Goal: Transaction & Acquisition: Purchase product/service

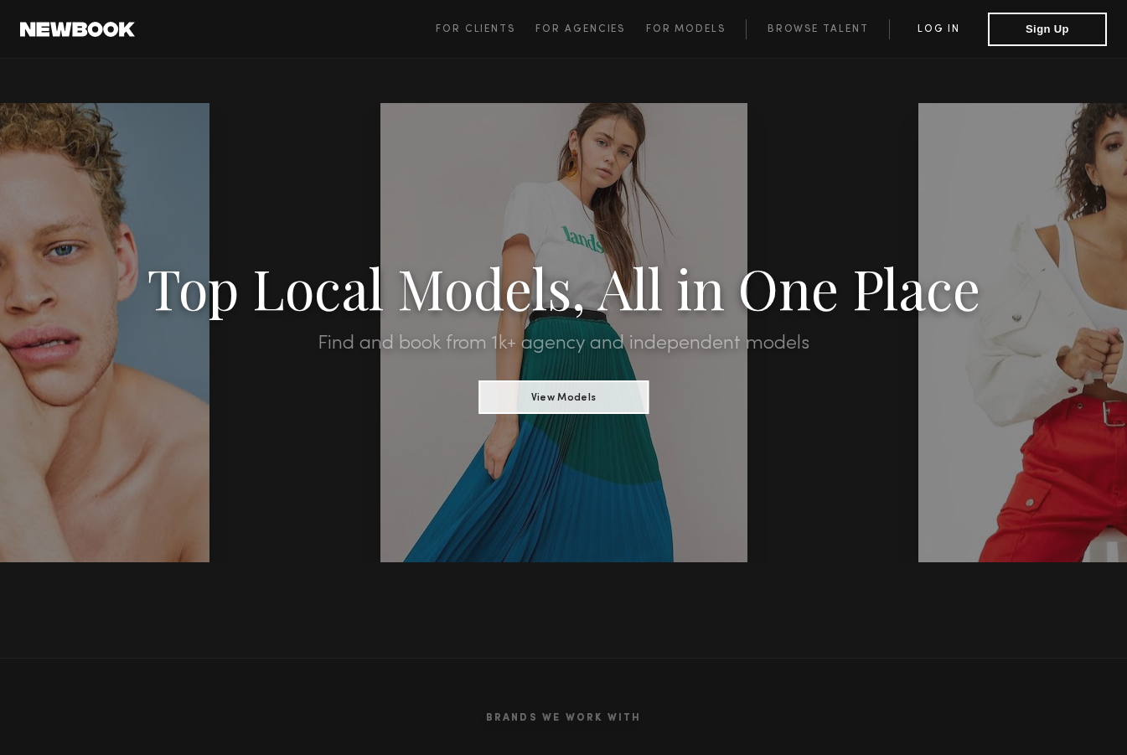
click at [934, 34] on link "Log in" at bounding box center [938, 29] width 99 height 20
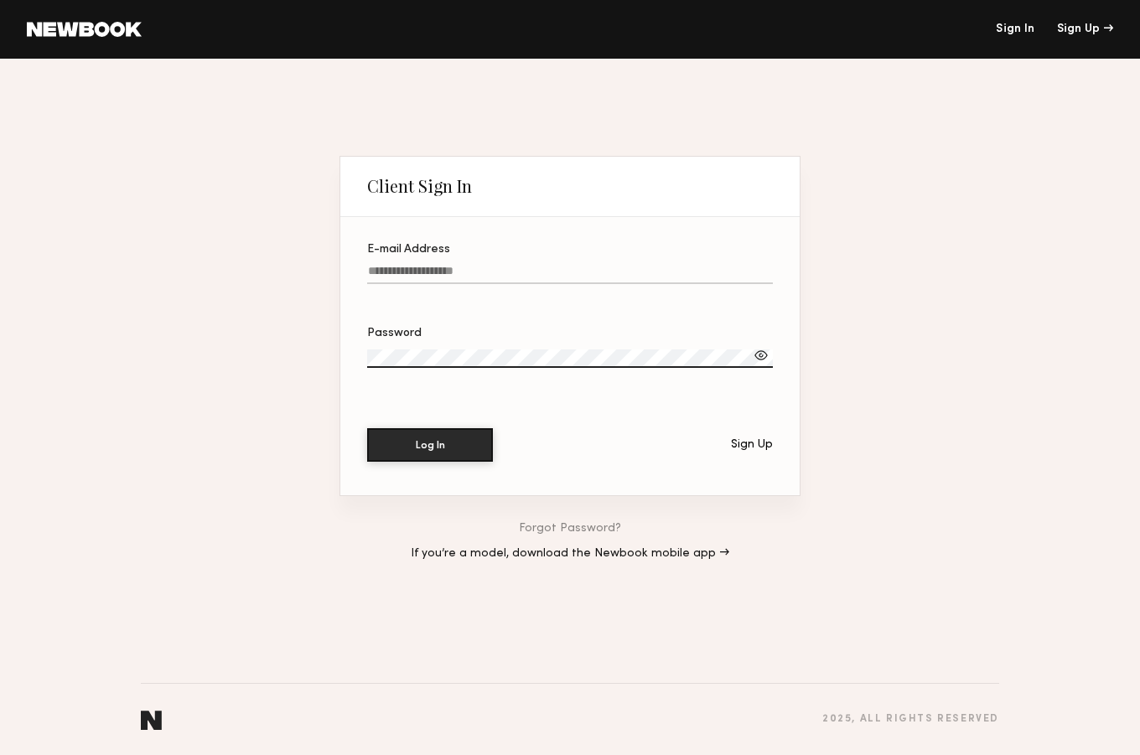
type input "**********"
click at [430, 444] on button "Log In" at bounding box center [430, 445] width 126 height 34
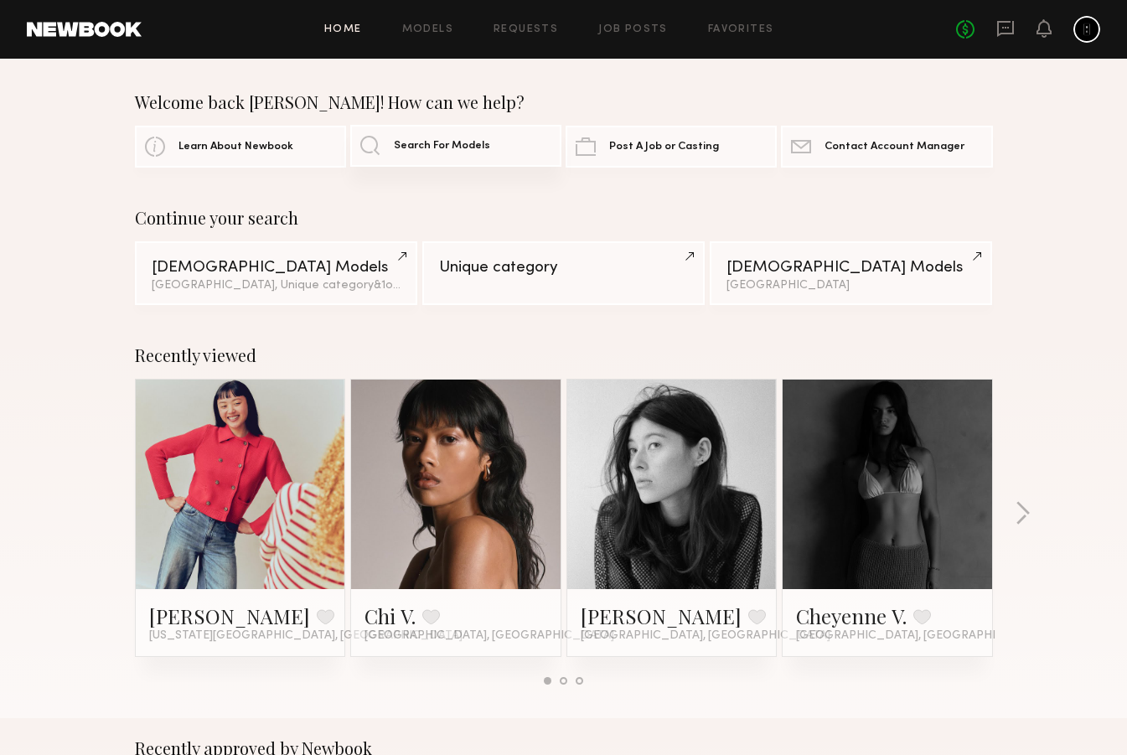
click at [401, 145] on span "Search For Models" at bounding box center [442, 146] width 96 height 11
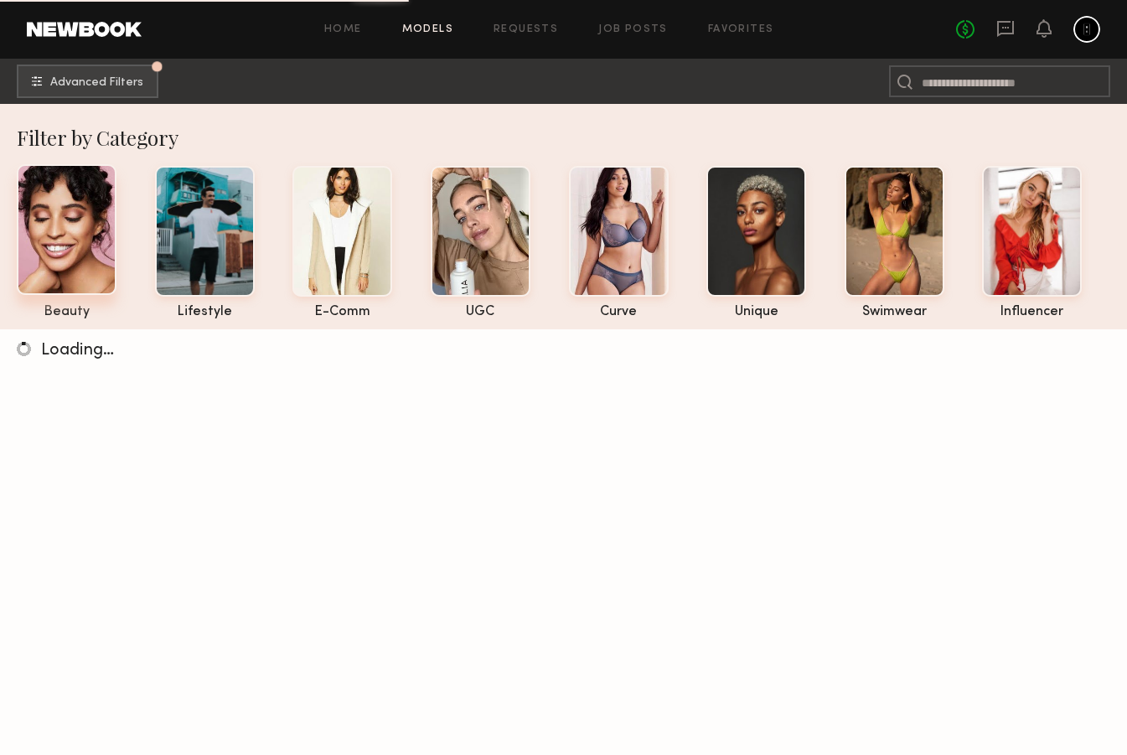
click at [85, 264] on div at bounding box center [67, 229] width 100 height 131
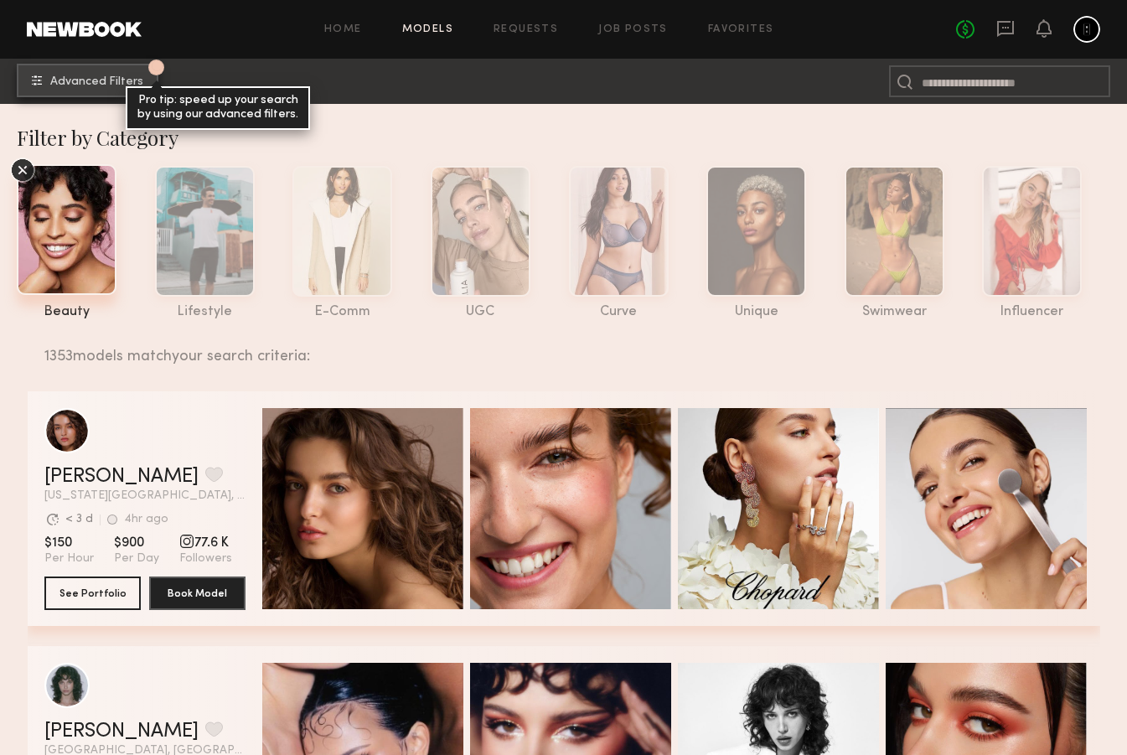
click at [127, 76] on span "Advanced Filters" at bounding box center [96, 82] width 93 height 12
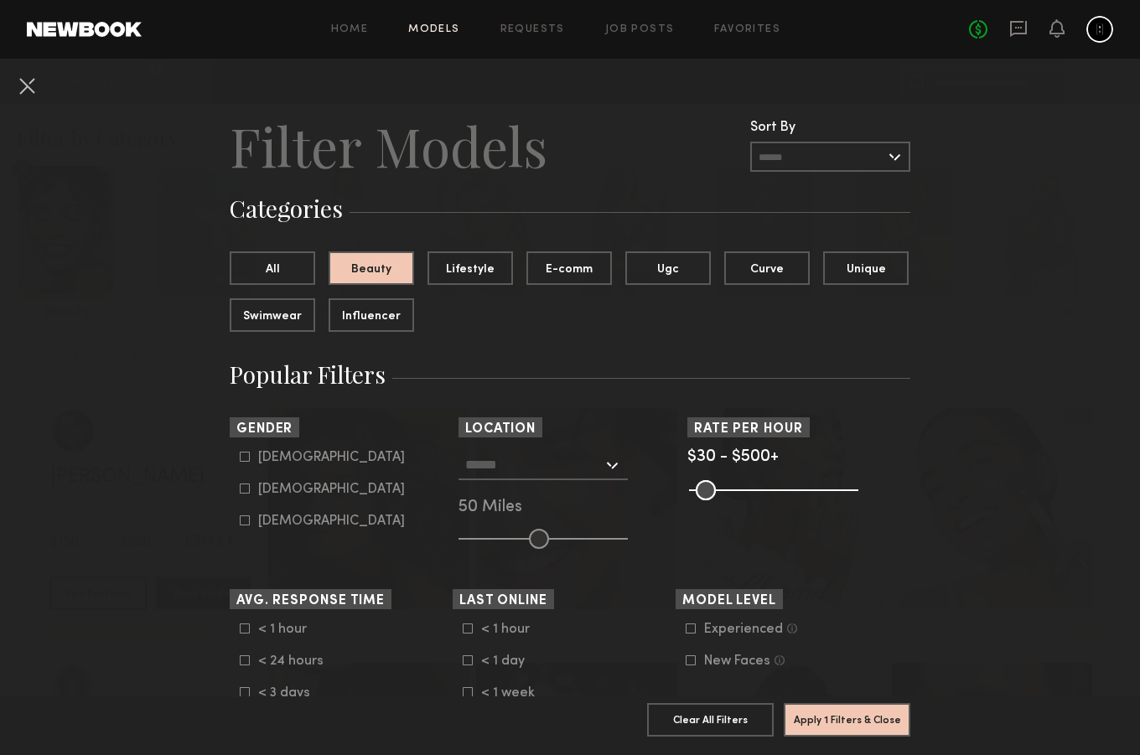
click at [525, 460] on input "text" at bounding box center [533, 464] width 137 height 28
click at [499, 499] on div "[GEOGRAPHIC_DATA], [GEOGRAPHIC_DATA]" at bounding box center [543, 502] width 166 height 44
type input "**********"
drag, startPoint x: 526, startPoint y: 542, endPoint x: 492, endPoint y: 542, distance: 34.4
type input "**"
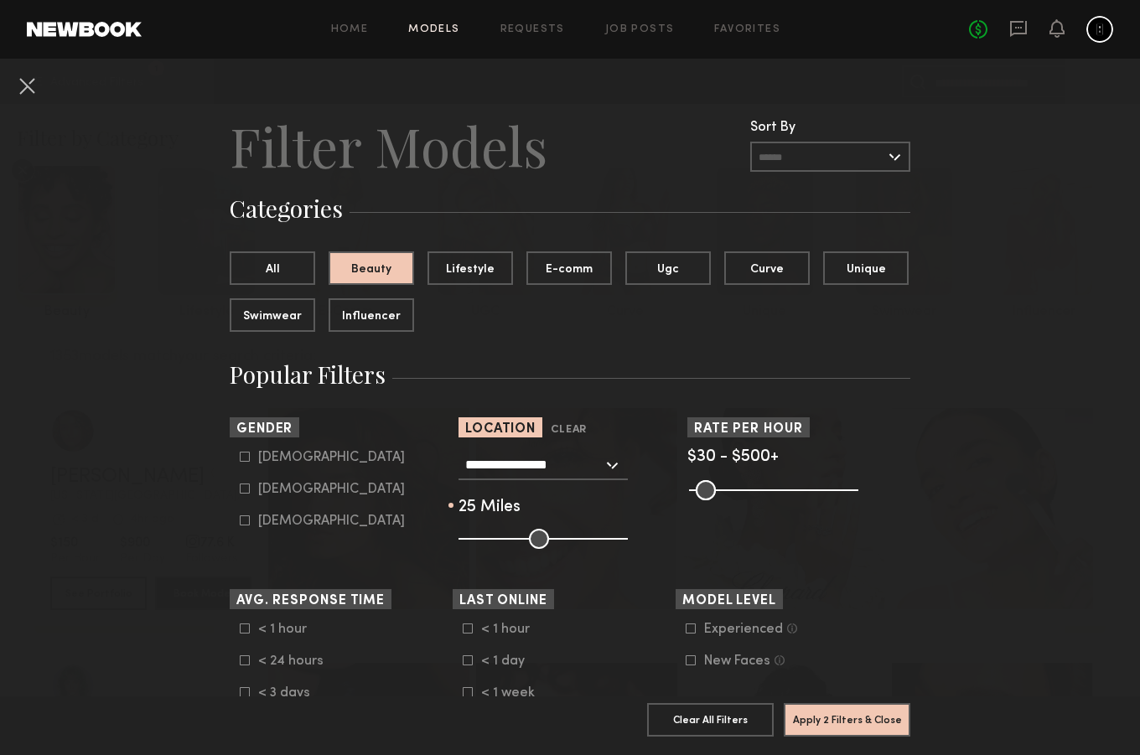
click at [492, 542] on input "range" at bounding box center [542, 539] width 169 height 20
click at [260, 489] on div "[DEMOGRAPHIC_DATA]" at bounding box center [331, 489] width 147 height 10
type input "**"
click at [854, 704] on button "Apply 3 Filters & Close" at bounding box center [847, 719] width 127 height 34
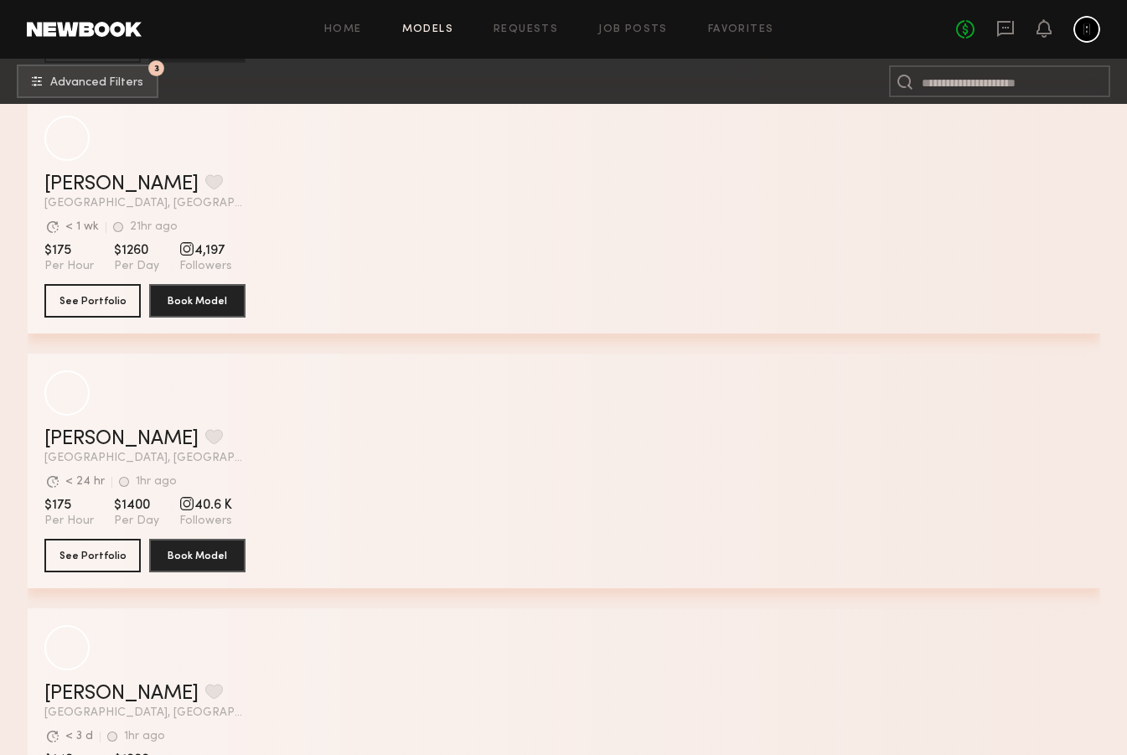
scroll to position [1059, 0]
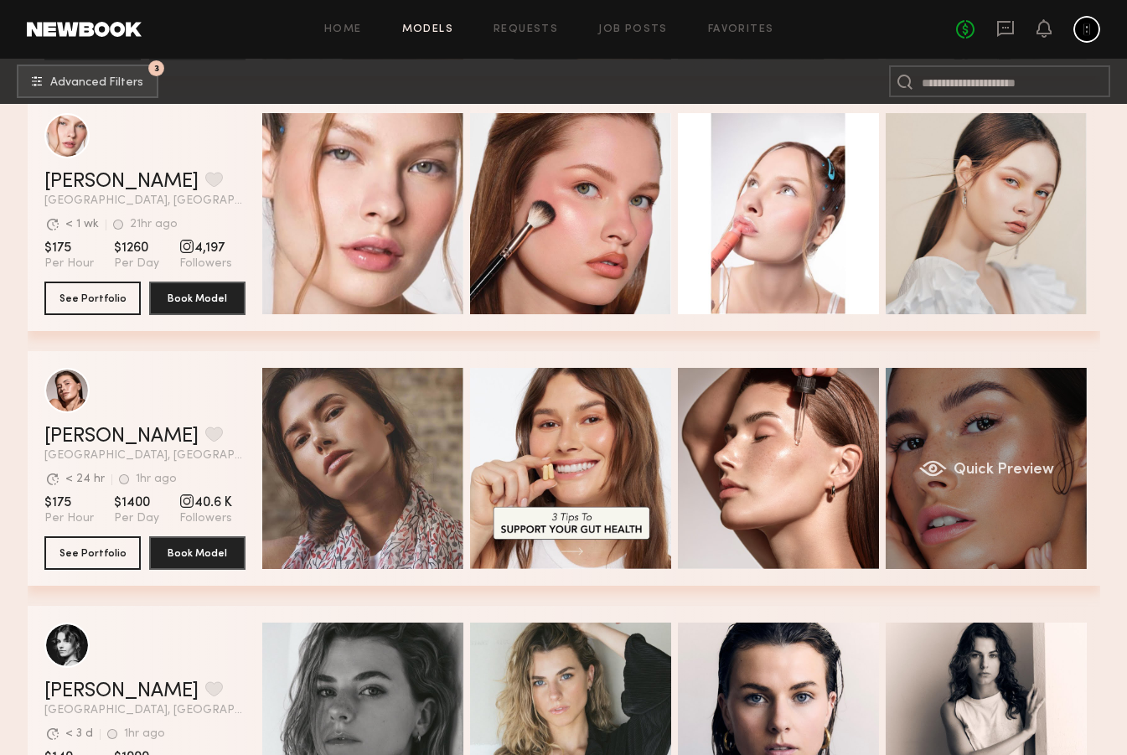
click at [1022, 444] on div "Quick Preview" at bounding box center [986, 468] width 201 height 201
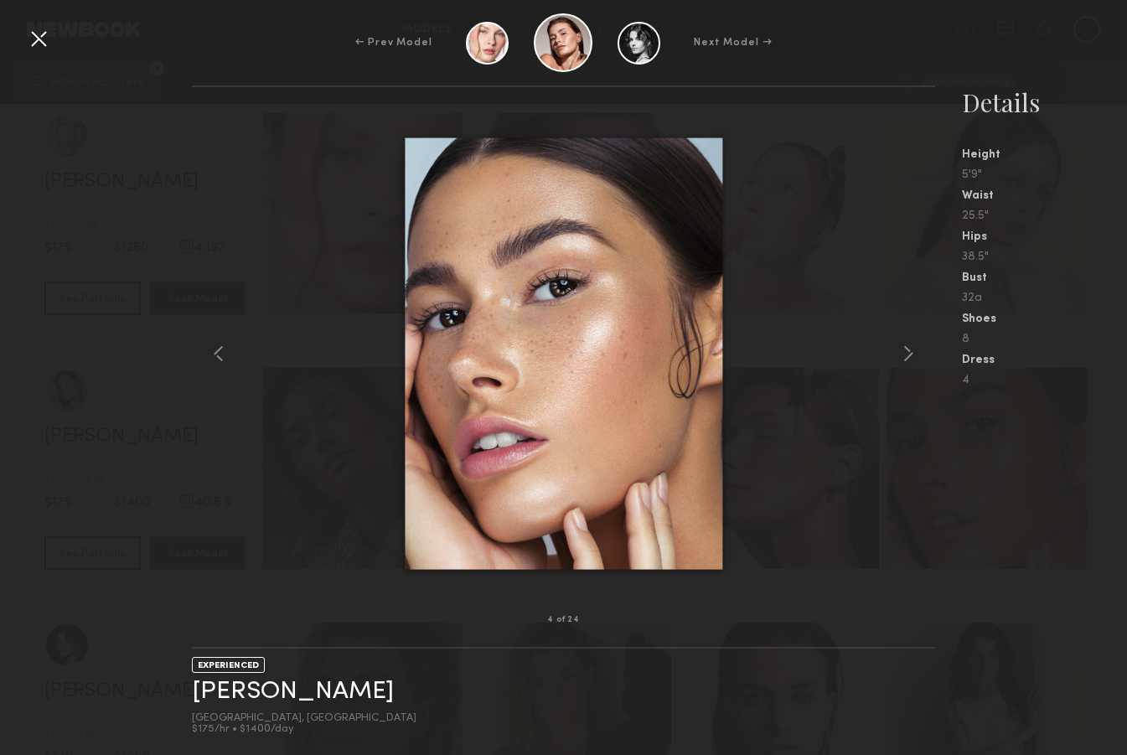
click at [1014, 211] on div "25.5"" at bounding box center [1044, 216] width 165 height 12
click at [44, 39] on div at bounding box center [38, 38] width 27 height 27
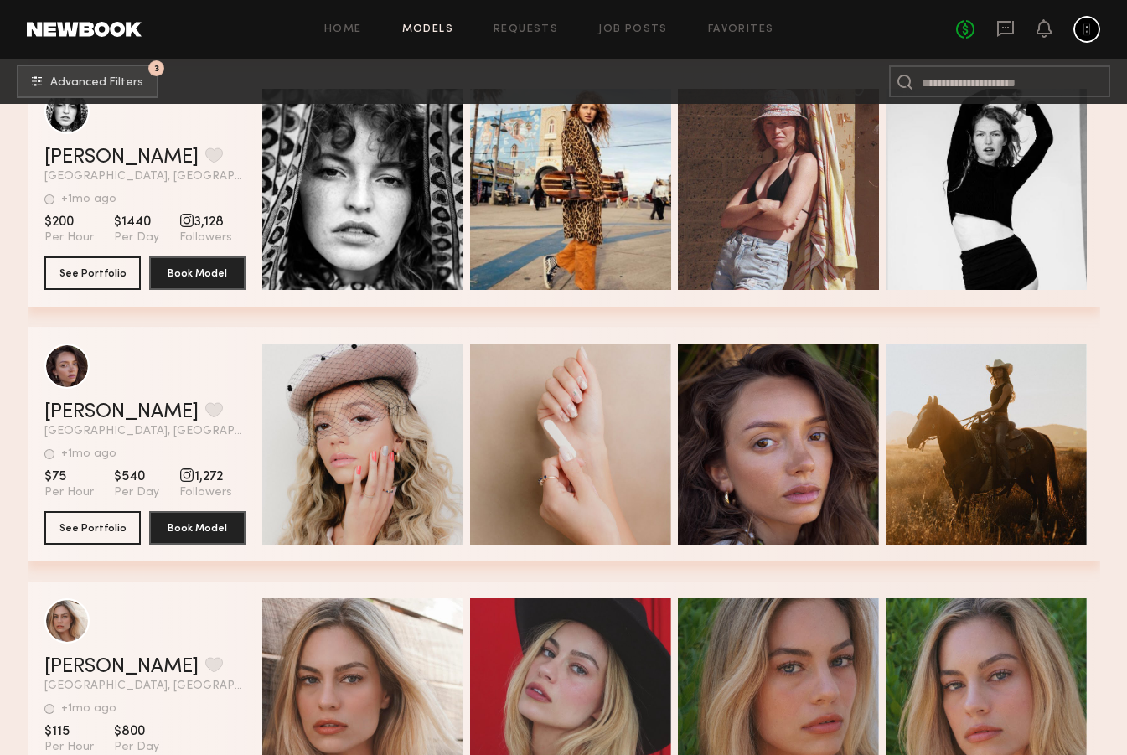
scroll to position [2862, 0]
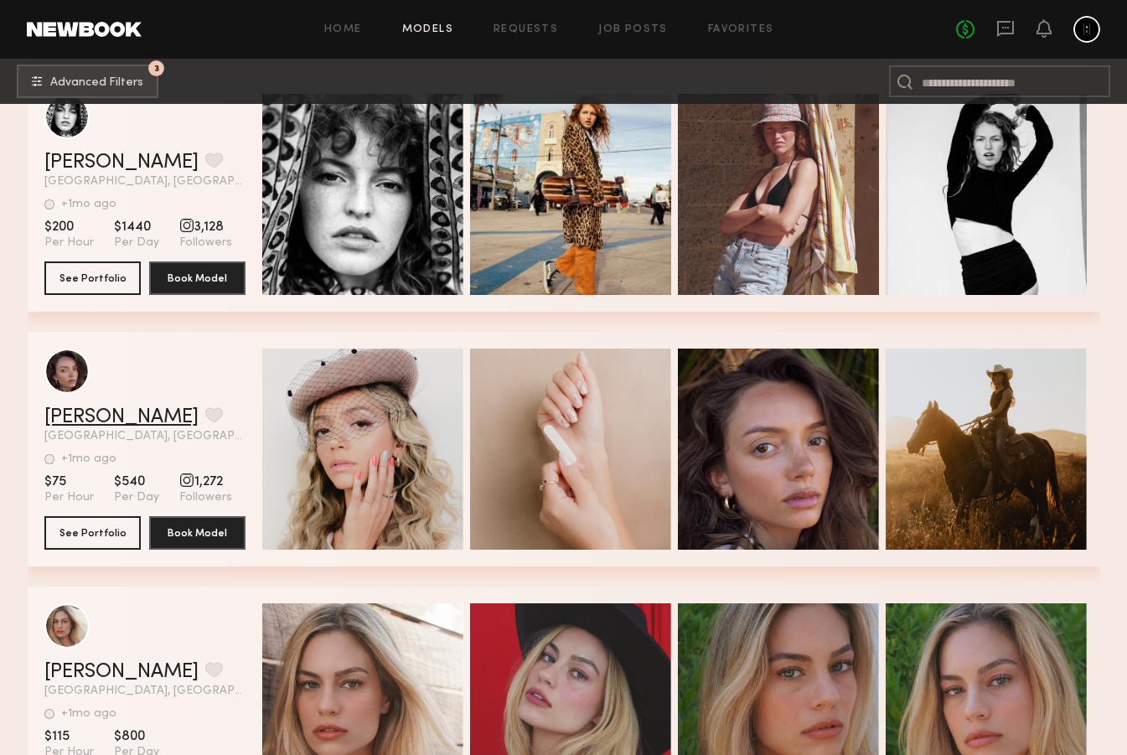
click at [86, 418] on link "[PERSON_NAME]" at bounding box center [121, 417] width 154 height 20
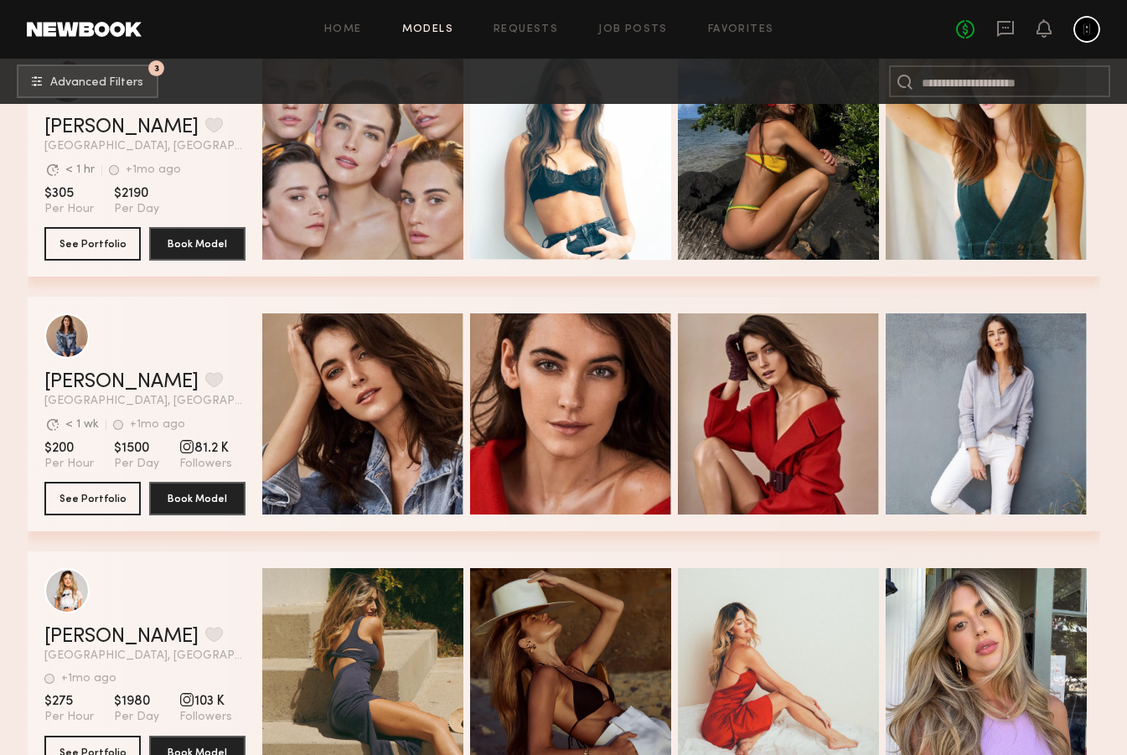
scroll to position [2133, 0]
click at [69, 383] on link "[PERSON_NAME]" at bounding box center [121, 382] width 154 height 20
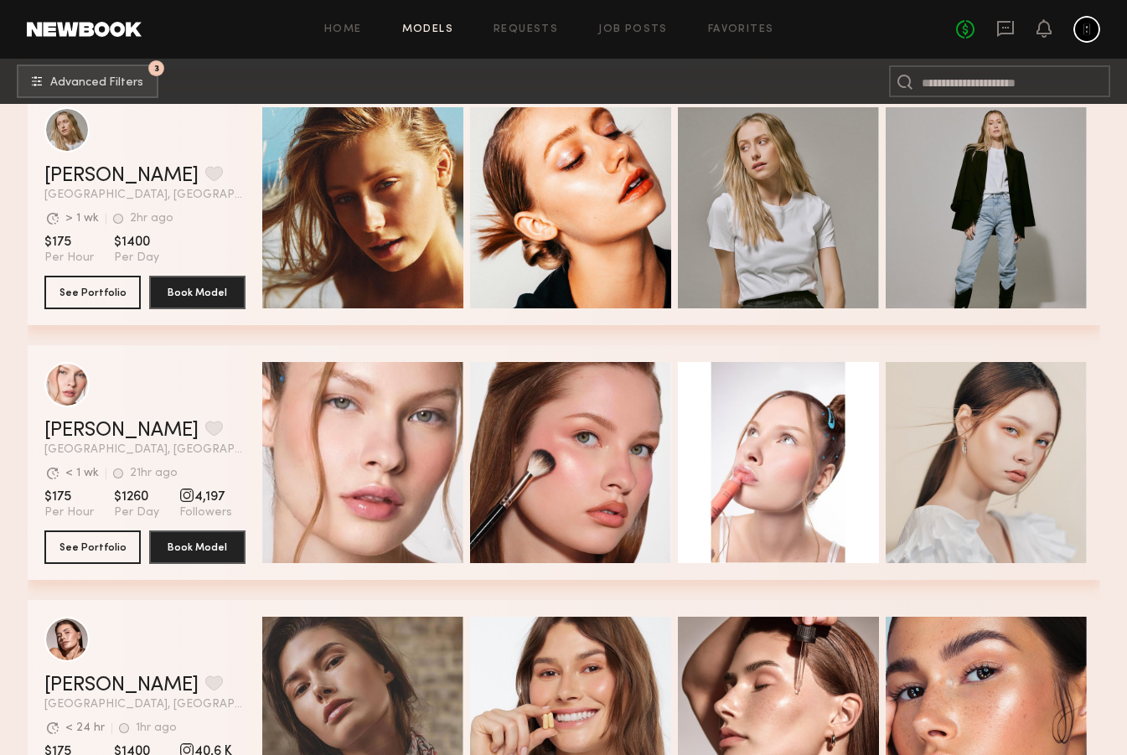
scroll to position [938, 0]
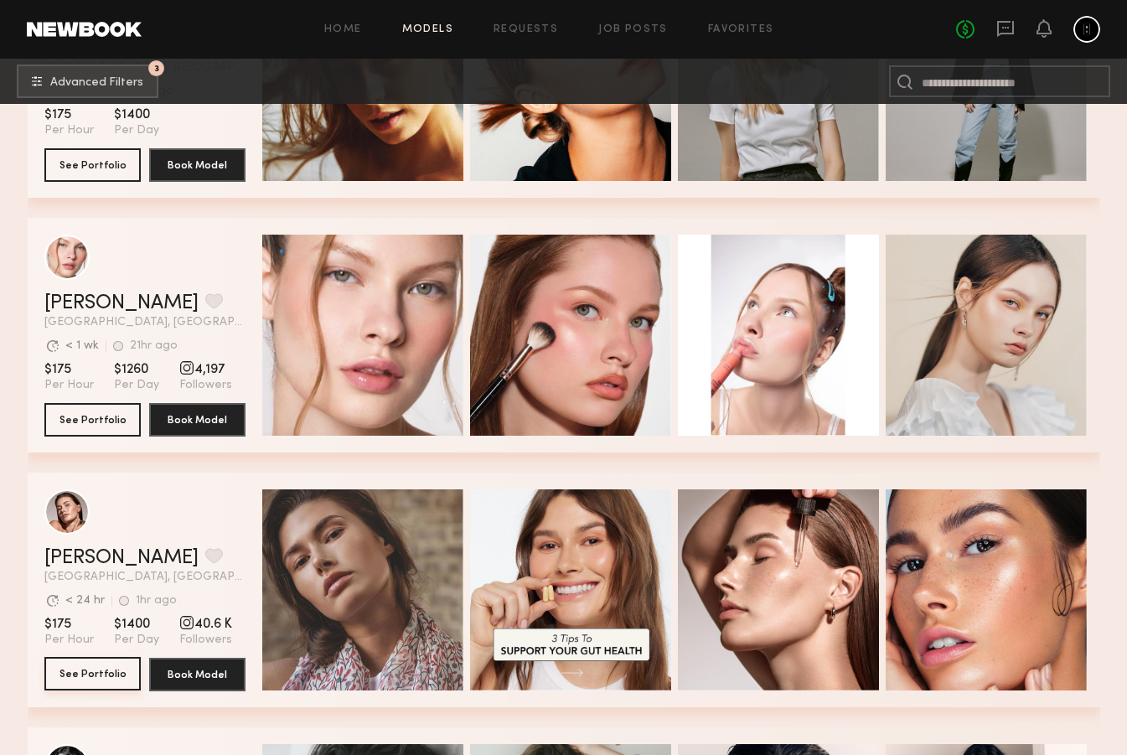
click at [94, 672] on button "See Portfolio" at bounding box center [92, 674] width 96 height 34
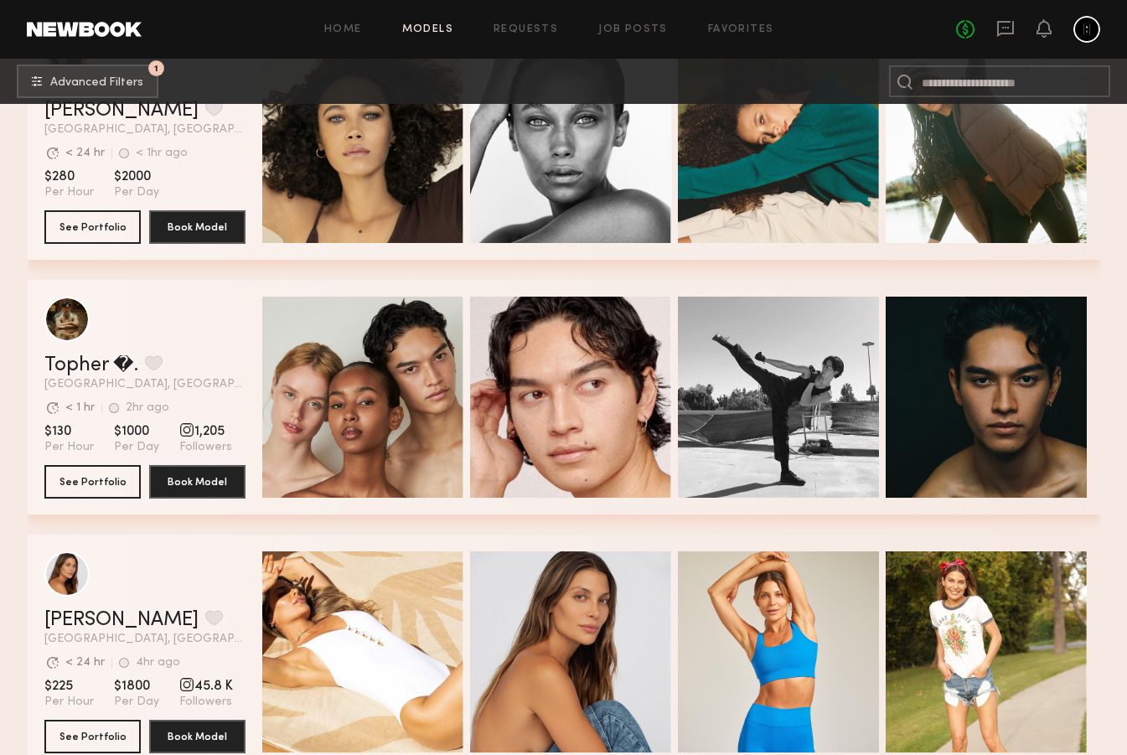
scroll to position [778, 0]
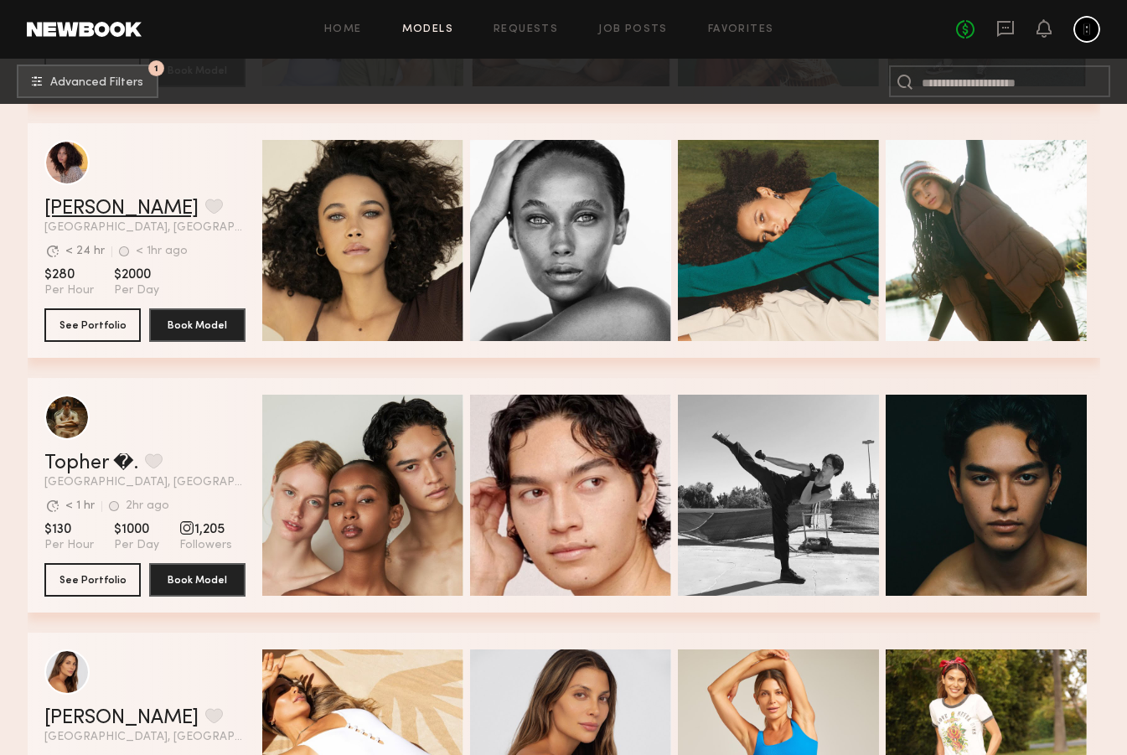
click at [100, 212] on link "[PERSON_NAME]" at bounding box center [121, 209] width 154 height 20
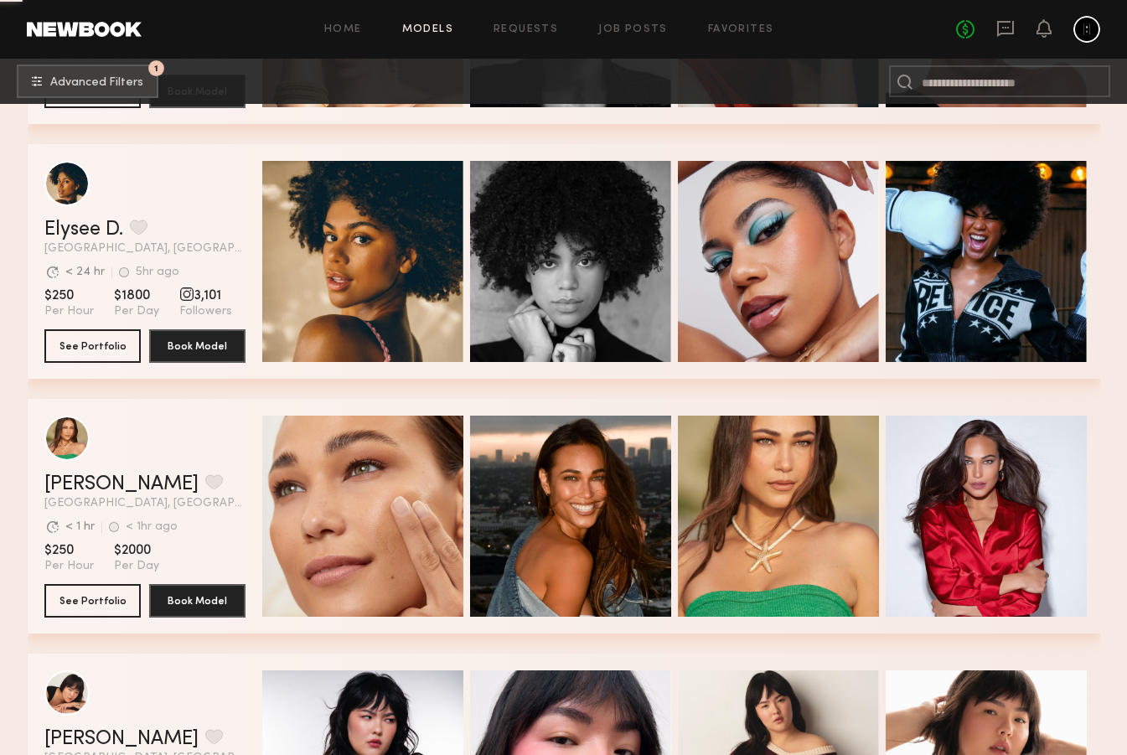
scroll to position [1913, 0]
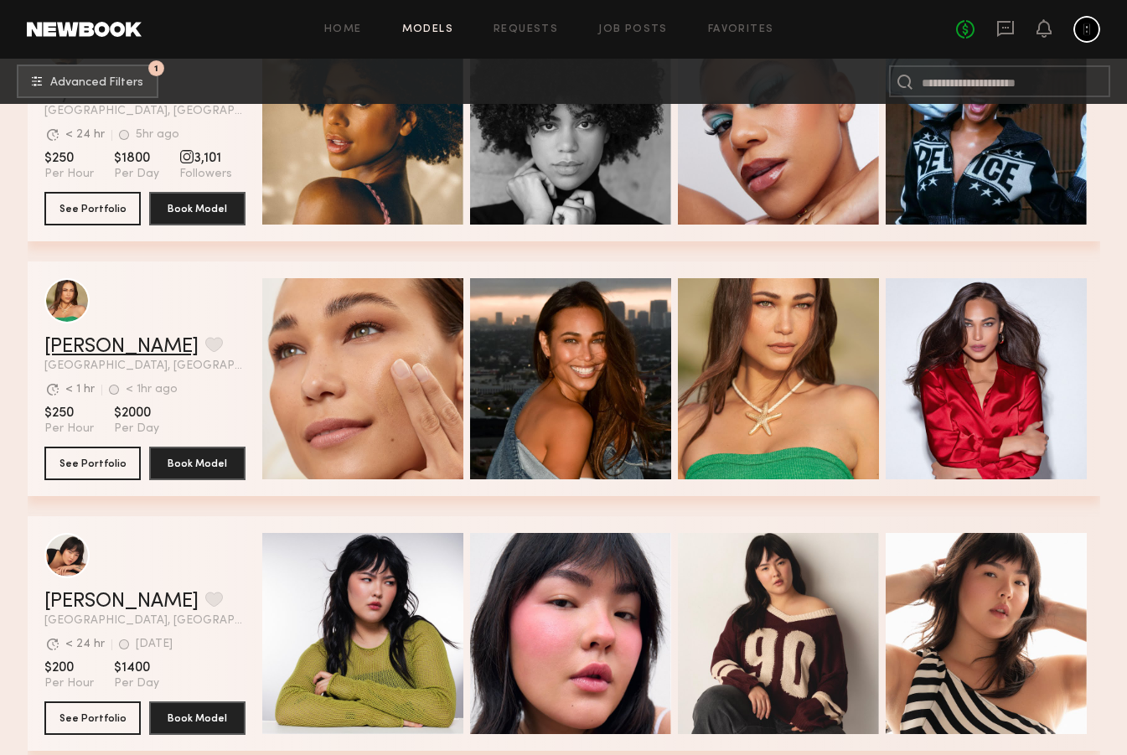
click at [77, 354] on link "[PERSON_NAME]" at bounding box center [121, 347] width 154 height 20
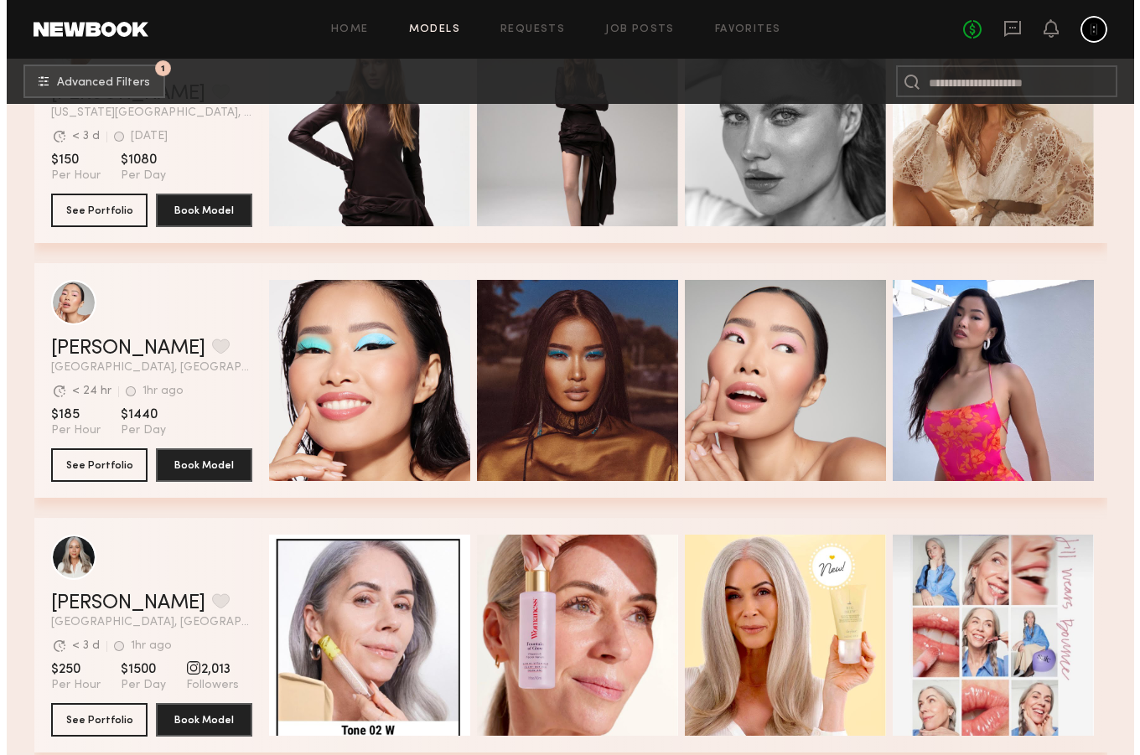
scroll to position [4237, 0]
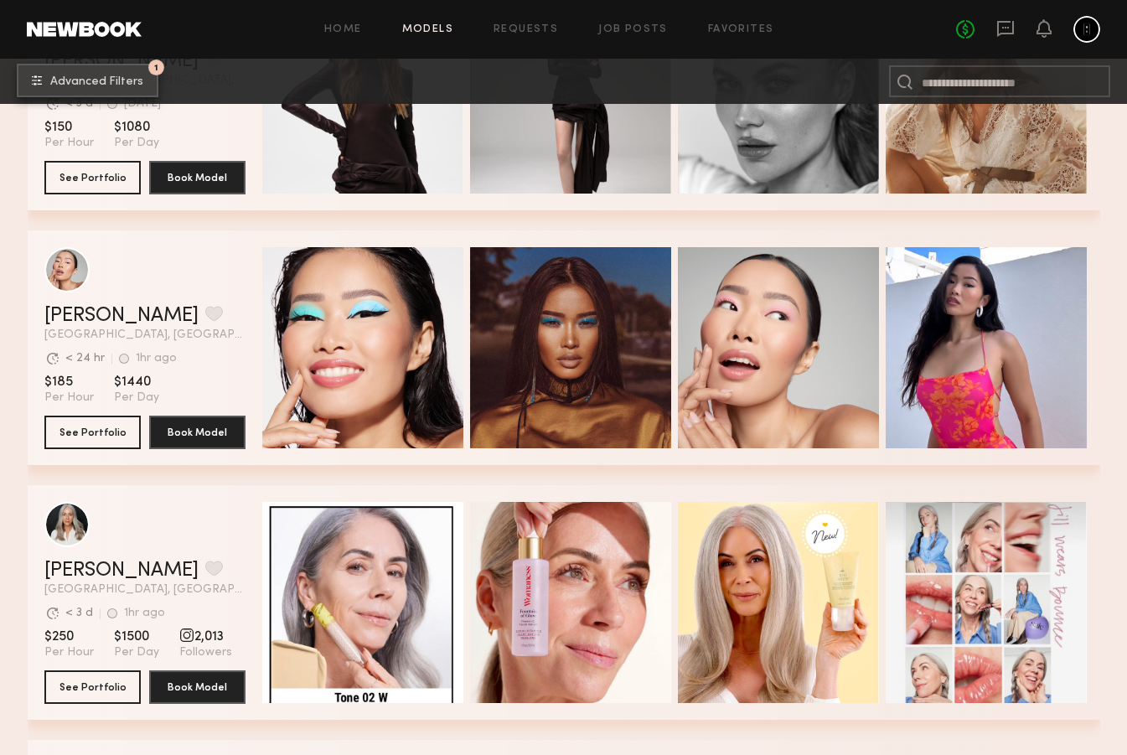
click at [116, 88] on button "1 Advanced Filters" at bounding box center [88, 81] width 142 height 34
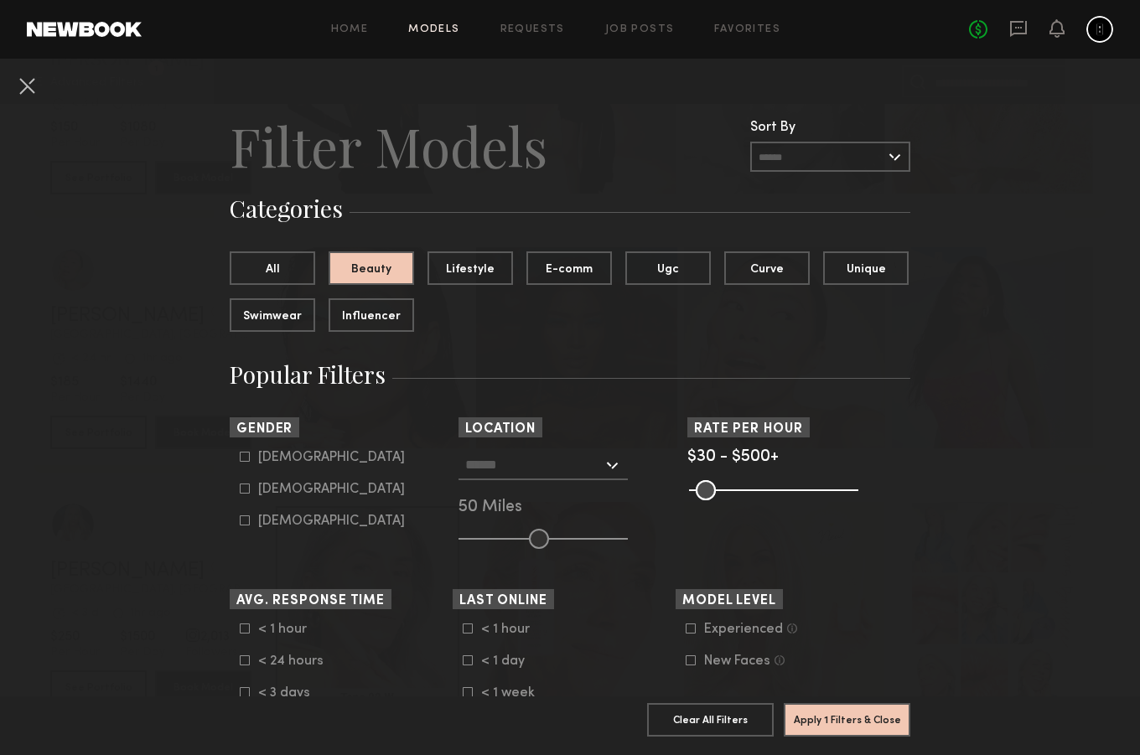
click at [722, 665] on div "New Faces" at bounding box center [737, 661] width 66 height 10
click at [527, 457] on input "text" at bounding box center [533, 464] width 137 height 28
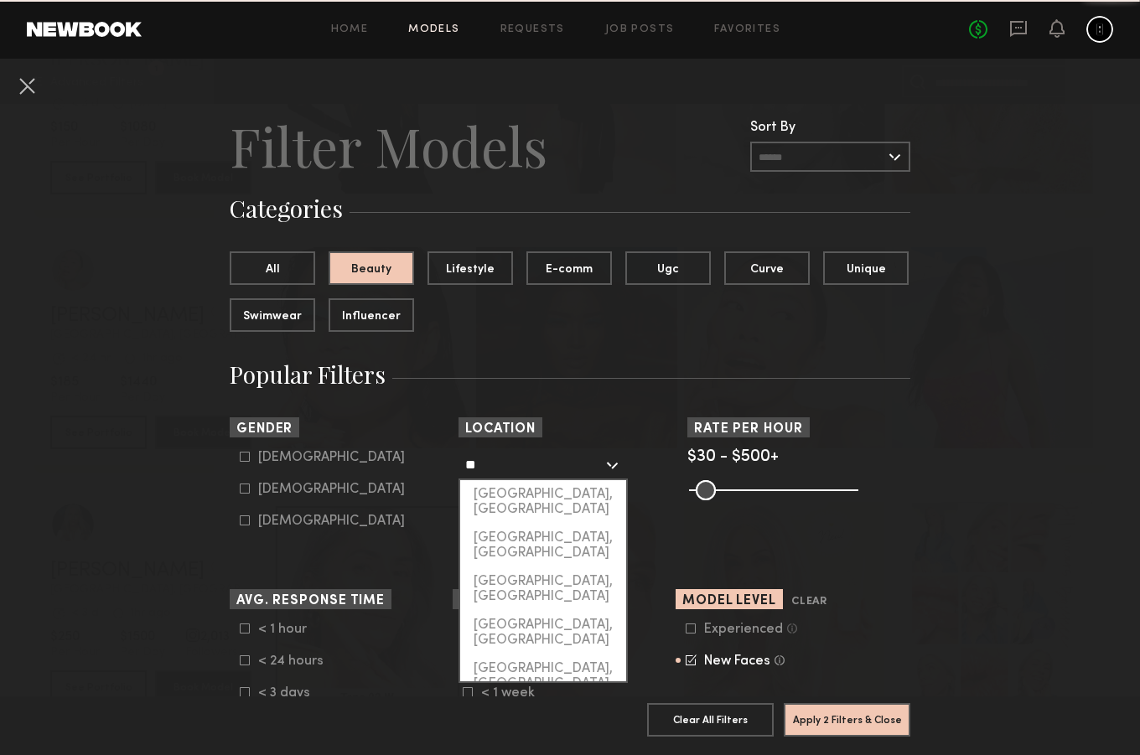
type input "*"
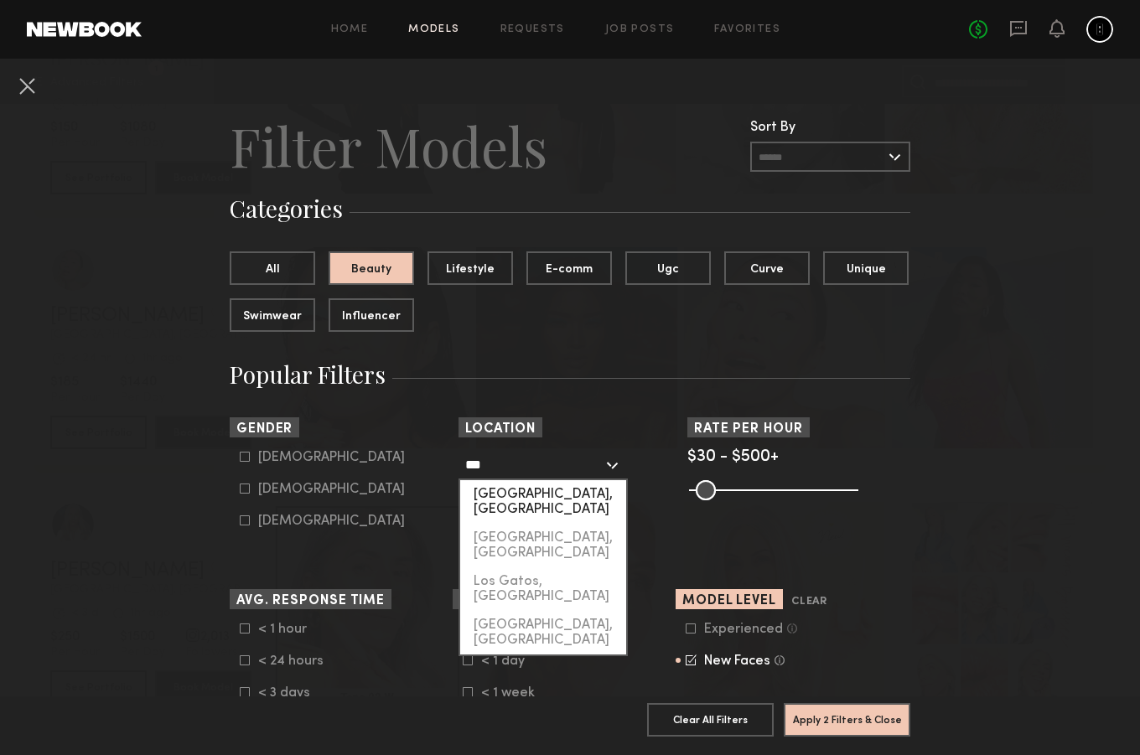
click at [521, 484] on div "[GEOGRAPHIC_DATA], [GEOGRAPHIC_DATA]" at bounding box center [543, 502] width 166 height 44
type input "**********"
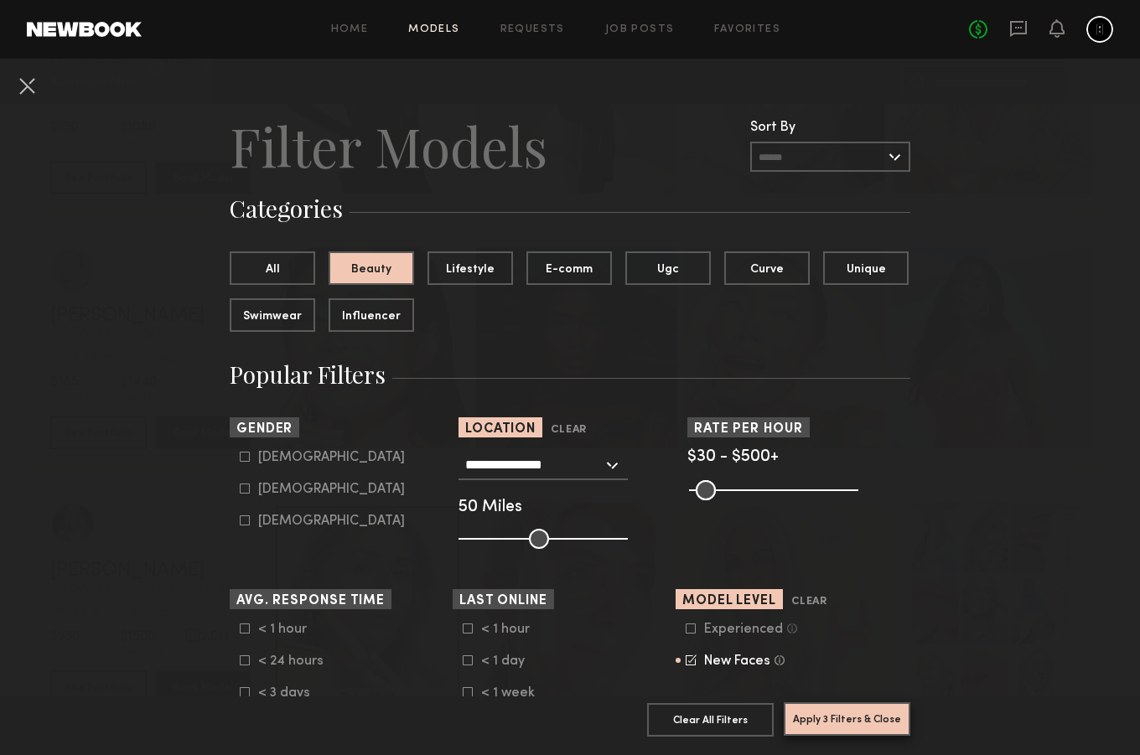
click at [856, 709] on button "Apply 3 Filters & Close" at bounding box center [847, 719] width 127 height 34
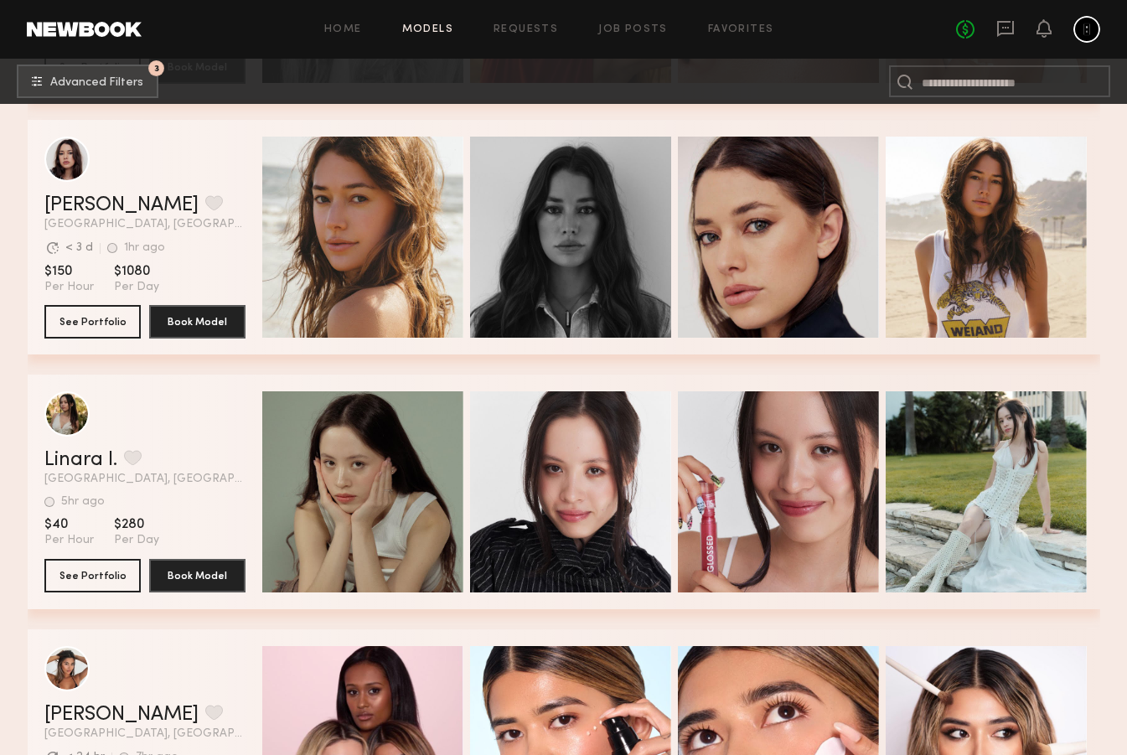
scroll to position [781, 0]
click at [99, 318] on button "See Portfolio" at bounding box center [92, 321] width 96 height 34
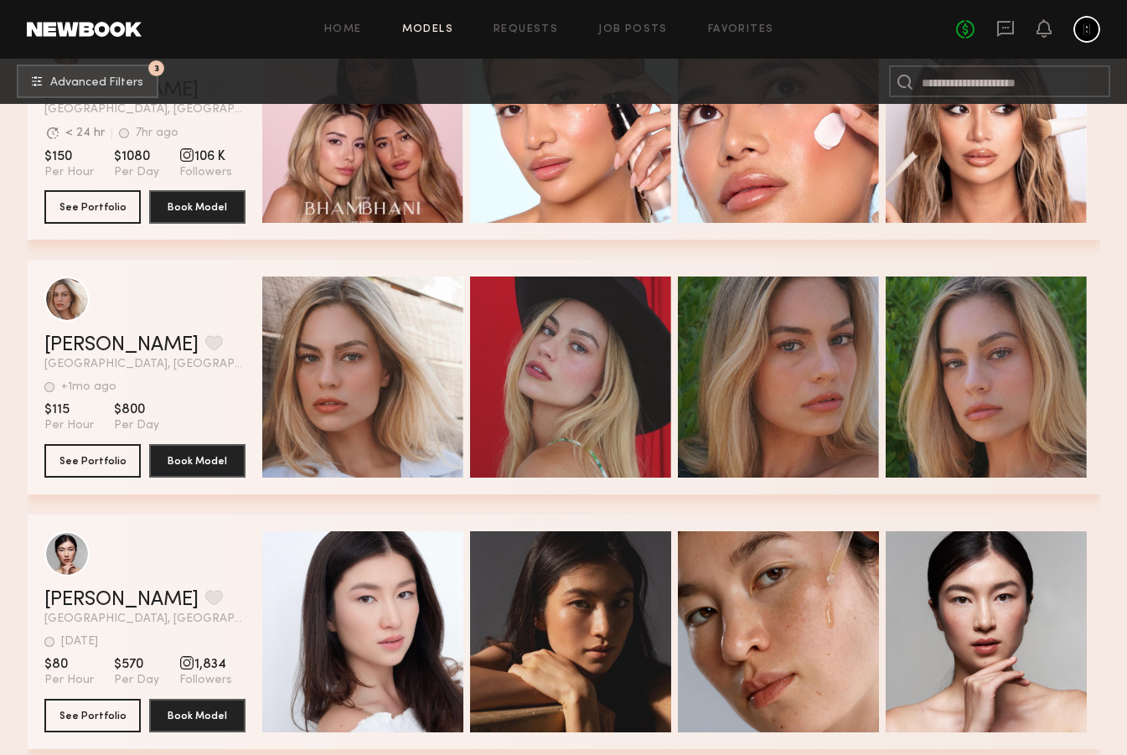
scroll to position [1428, 0]
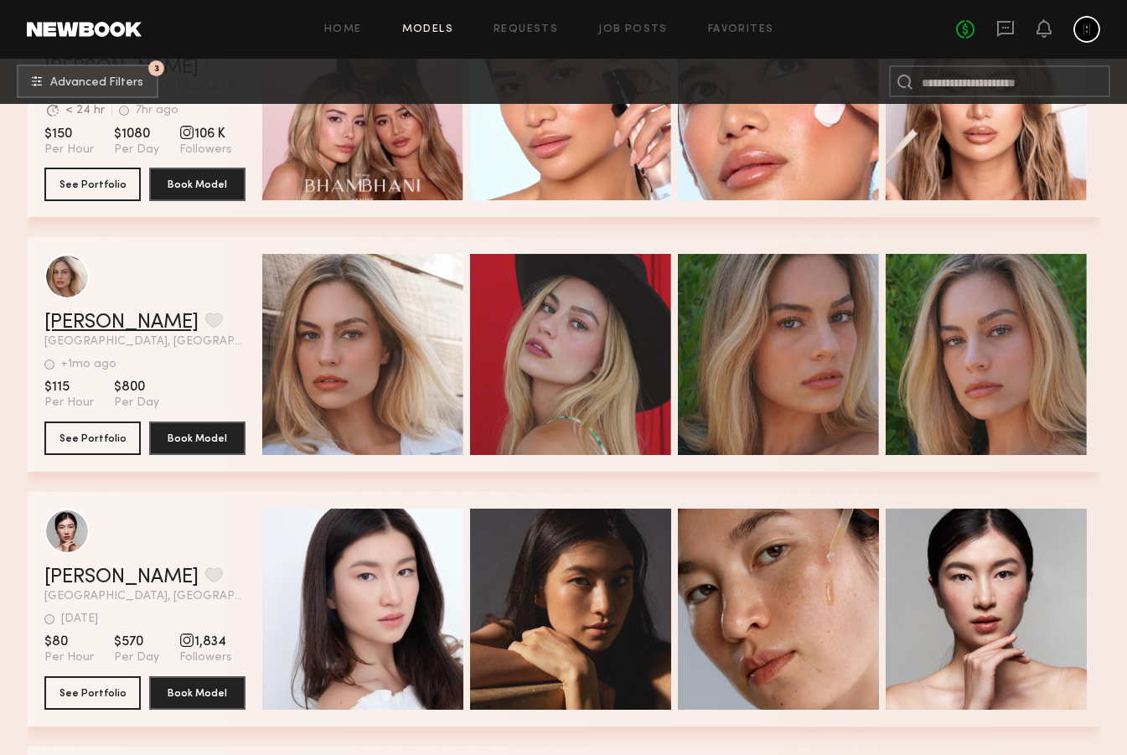
click at [93, 326] on link "[PERSON_NAME]" at bounding box center [121, 323] width 154 height 20
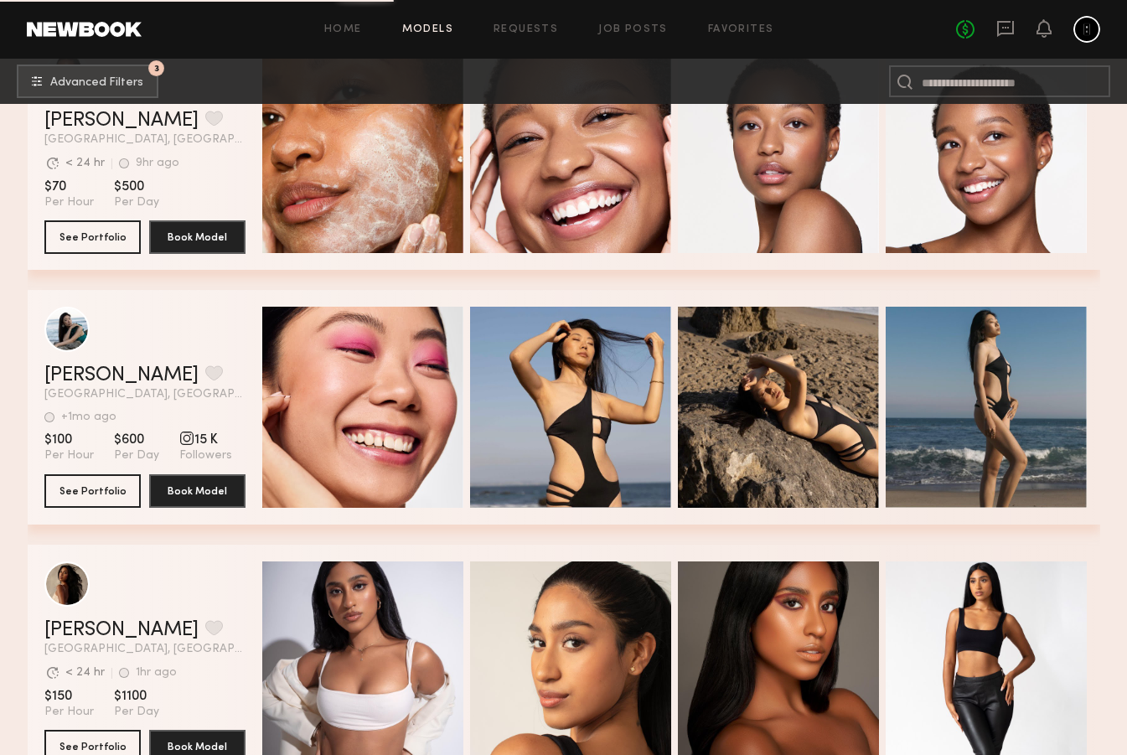
scroll to position [8256, 0]
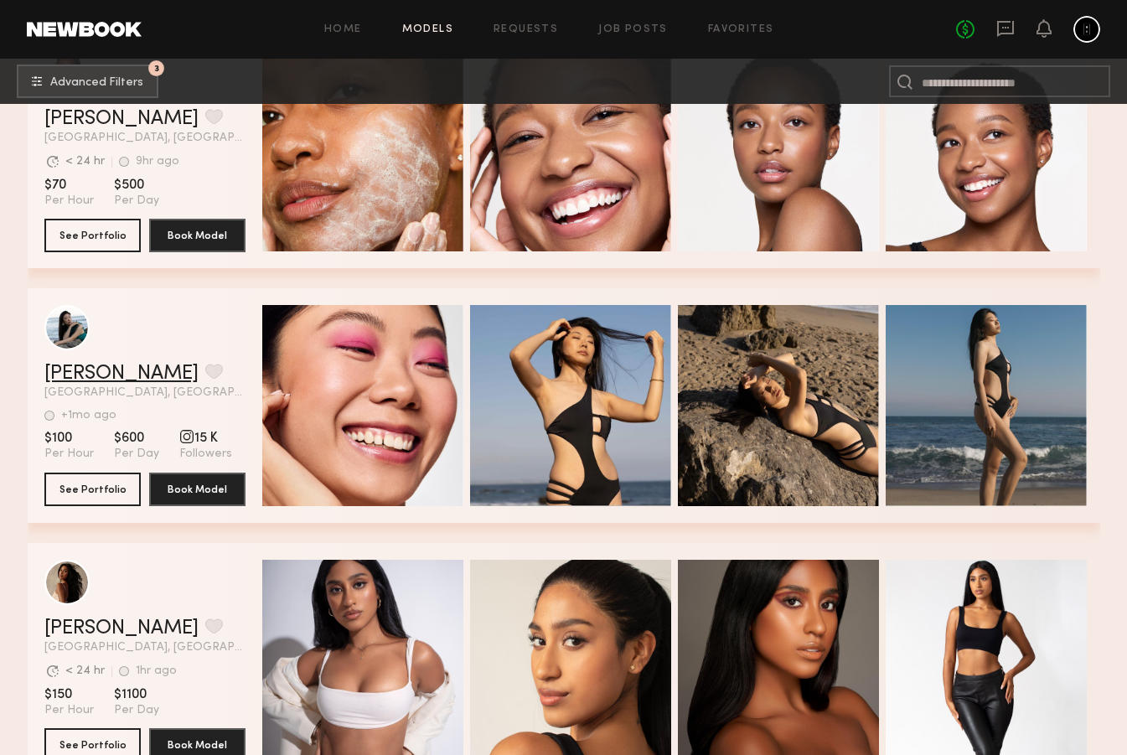
click at [91, 375] on link "[PERSON_NAME]" at bounding box center [121, 374] width 154 height 20
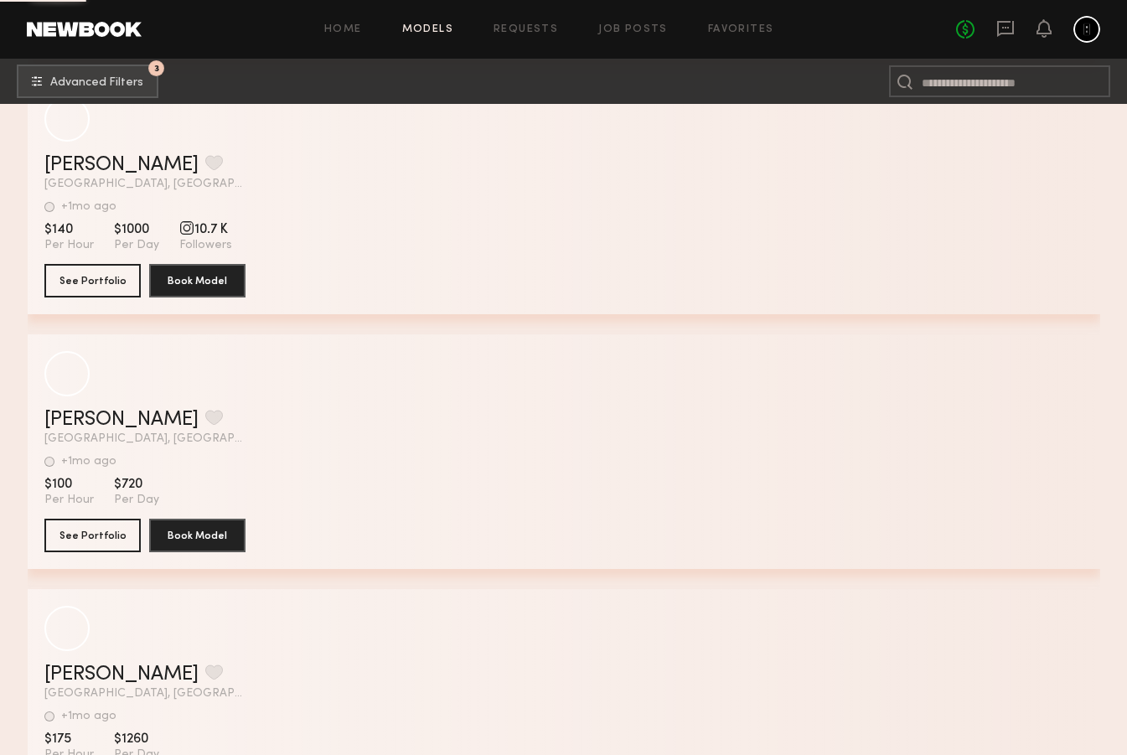
scroll to position [23233, 0]
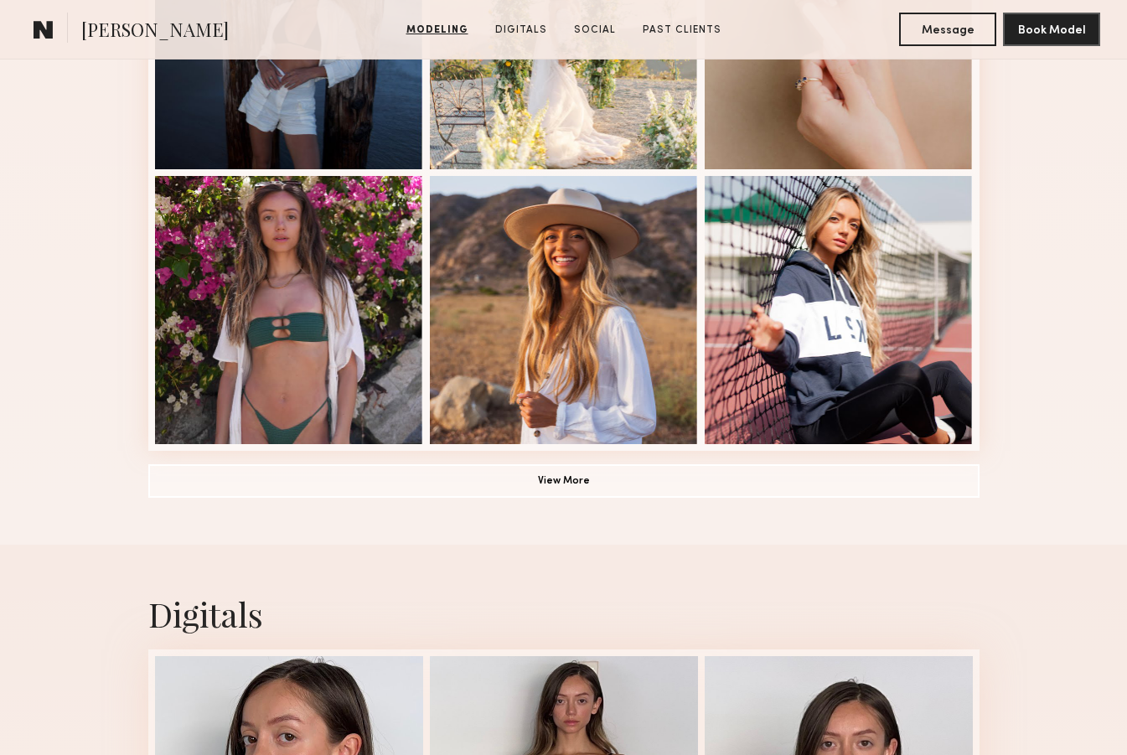
scroll to position [1192, 0]
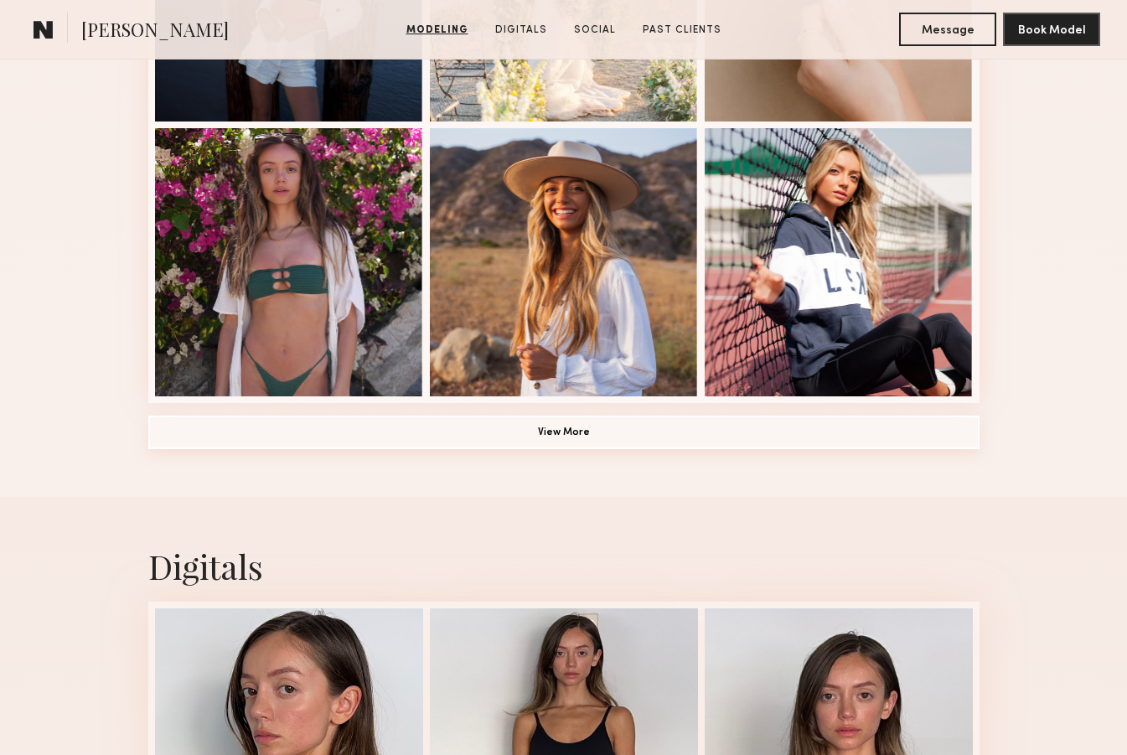
click at [534, 427] on button "View More" at bounding box center [563, 433] width 831 height 34
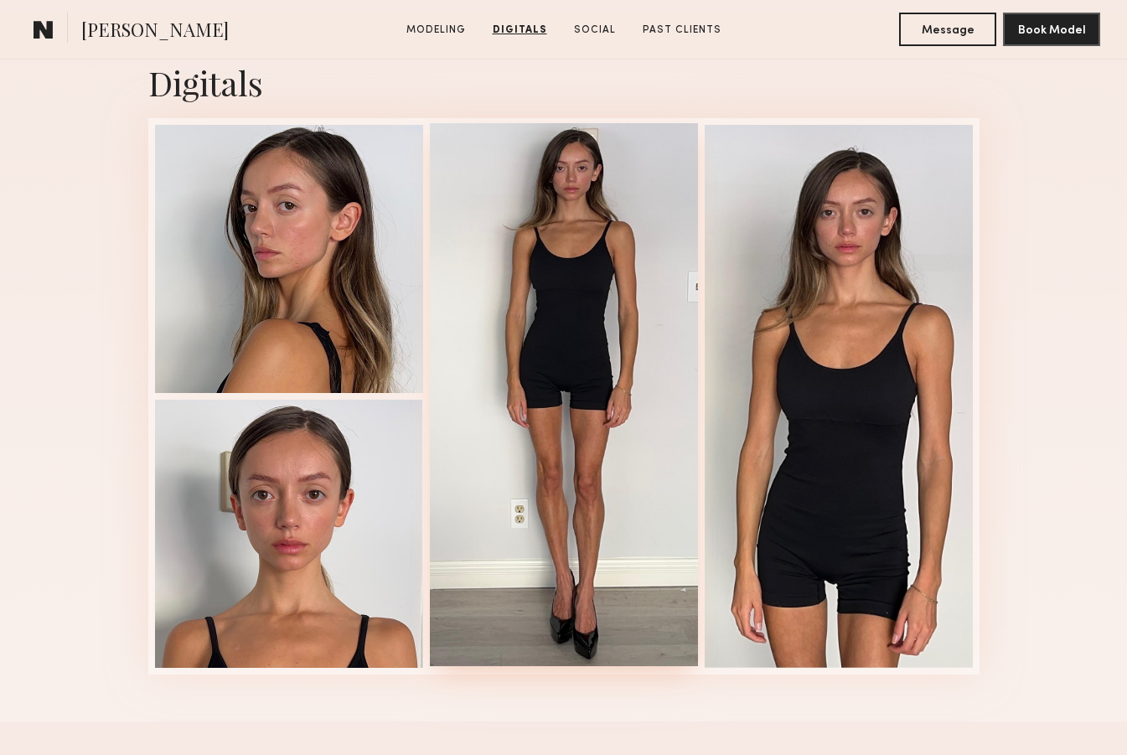
scroll to position [2792, 0]
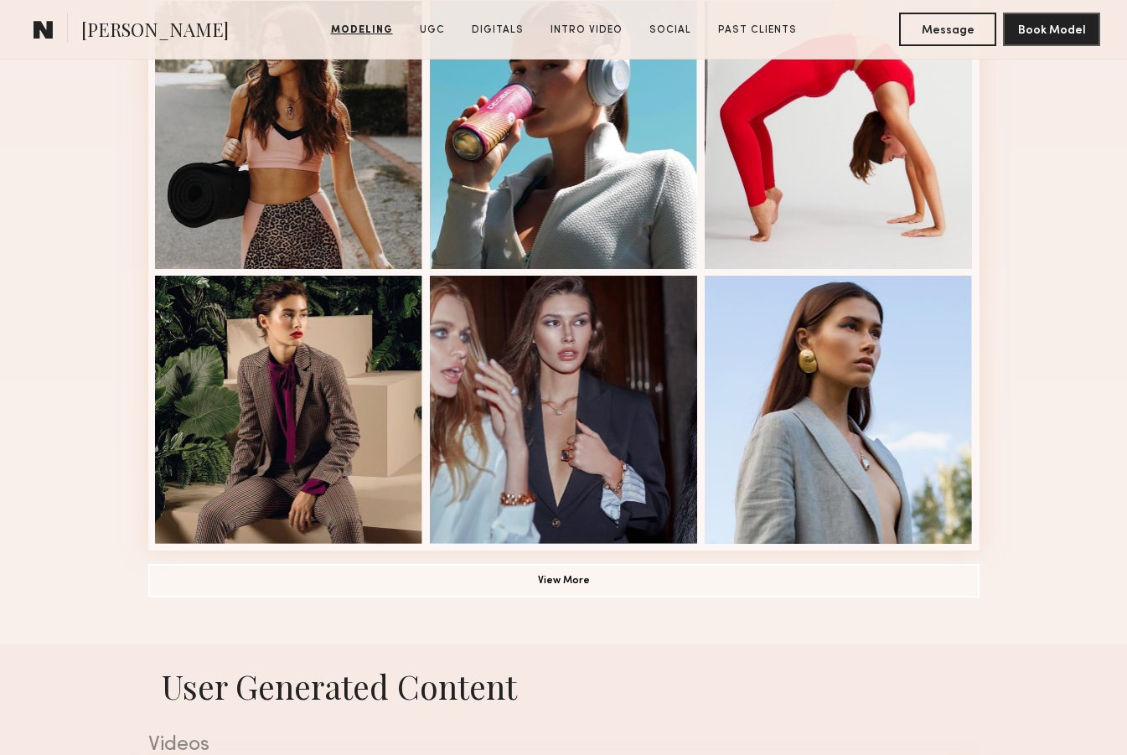
scroll to position [1070, 0]
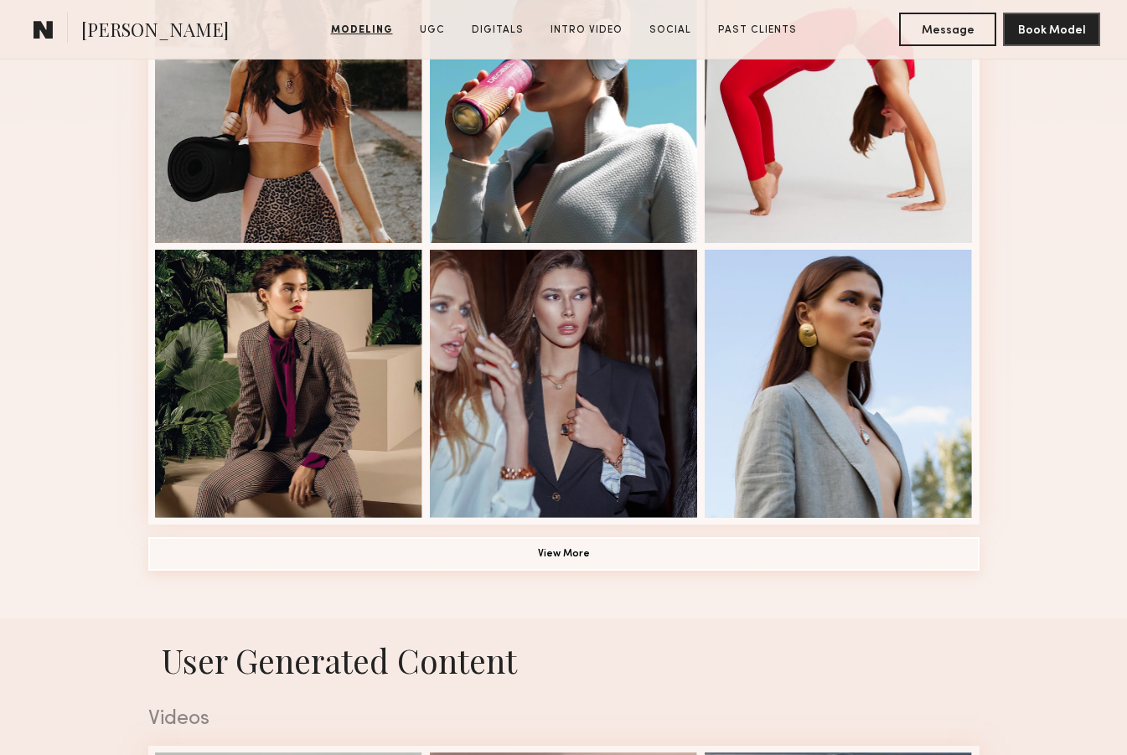
click at [556, 550] on button "View More" at bounding box center [563, 554] width 831 height 34
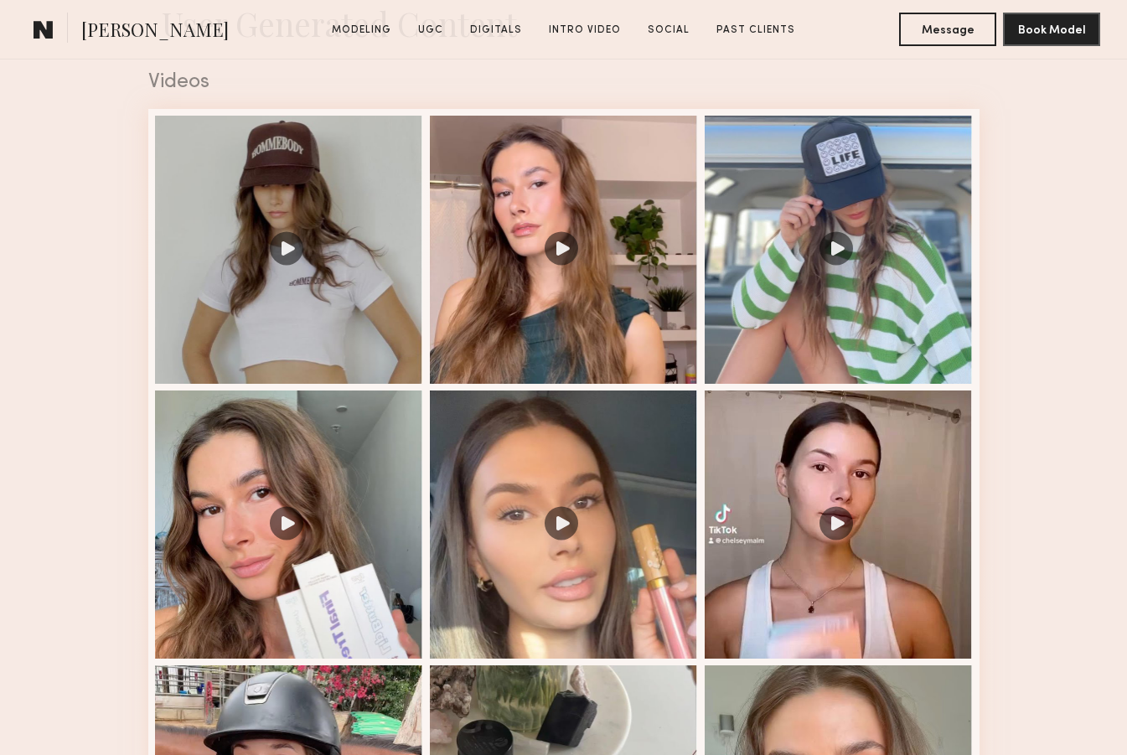
scroll to position [2735, 0]
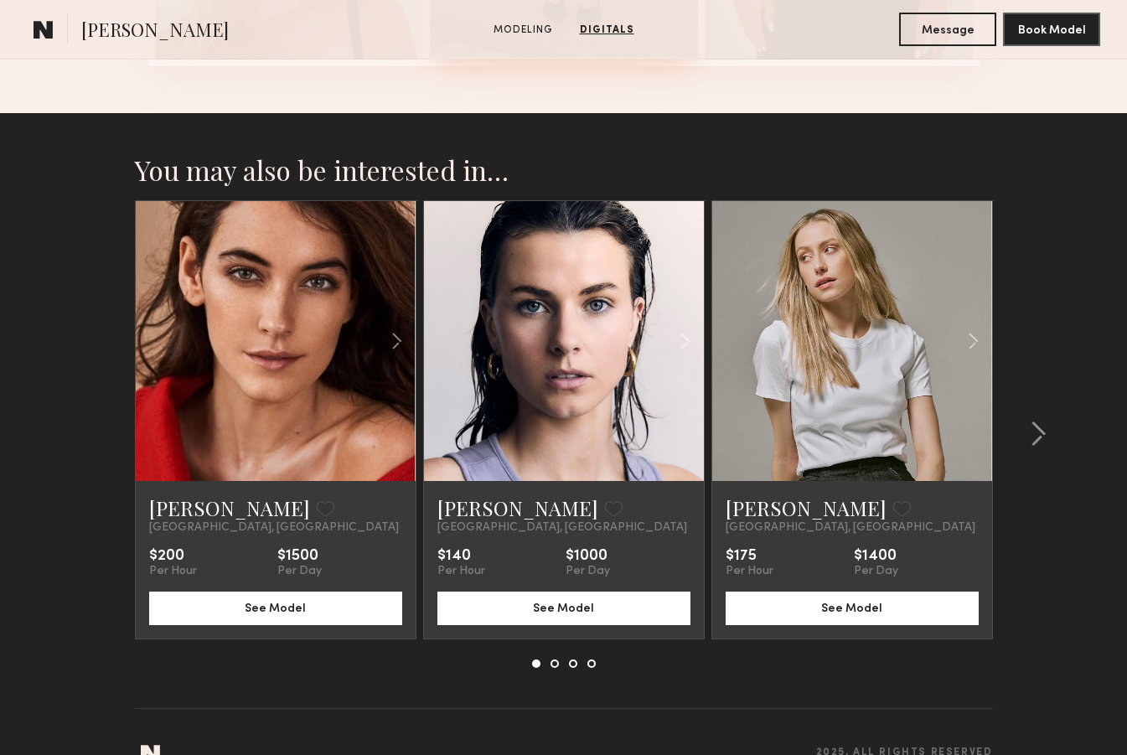
scroll to position [2253, 0]
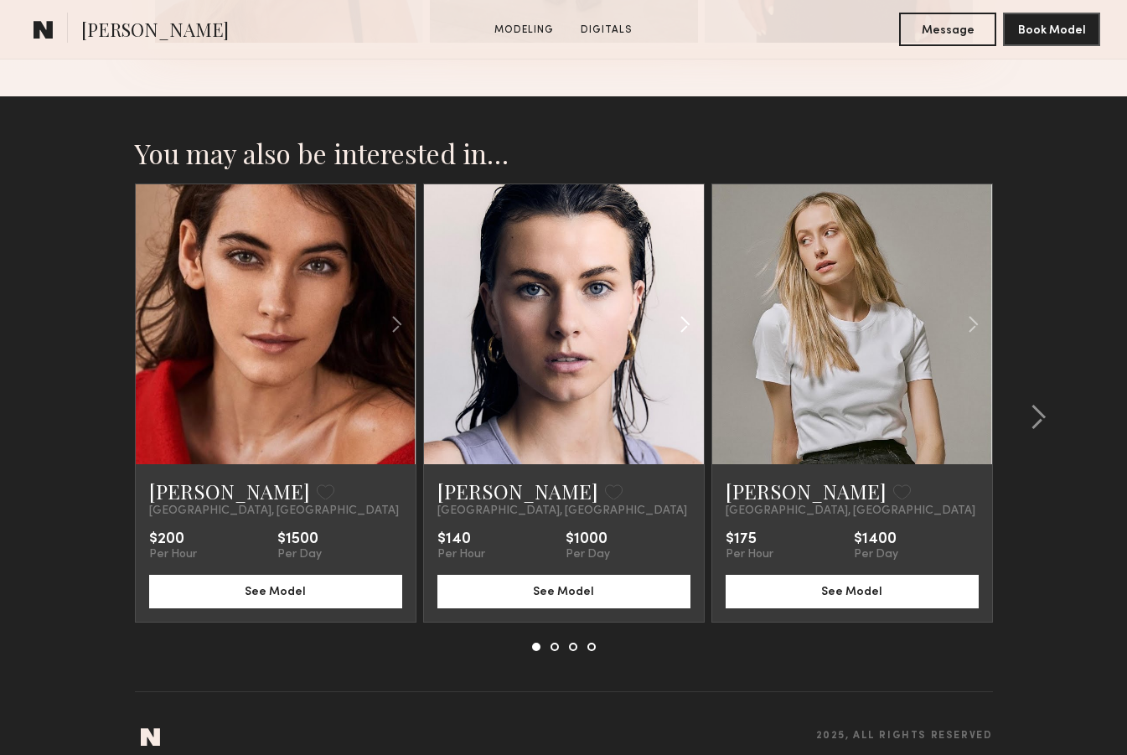
click at [684, 323] on common-icon at bounding box center [685, 324] width 24 height 32
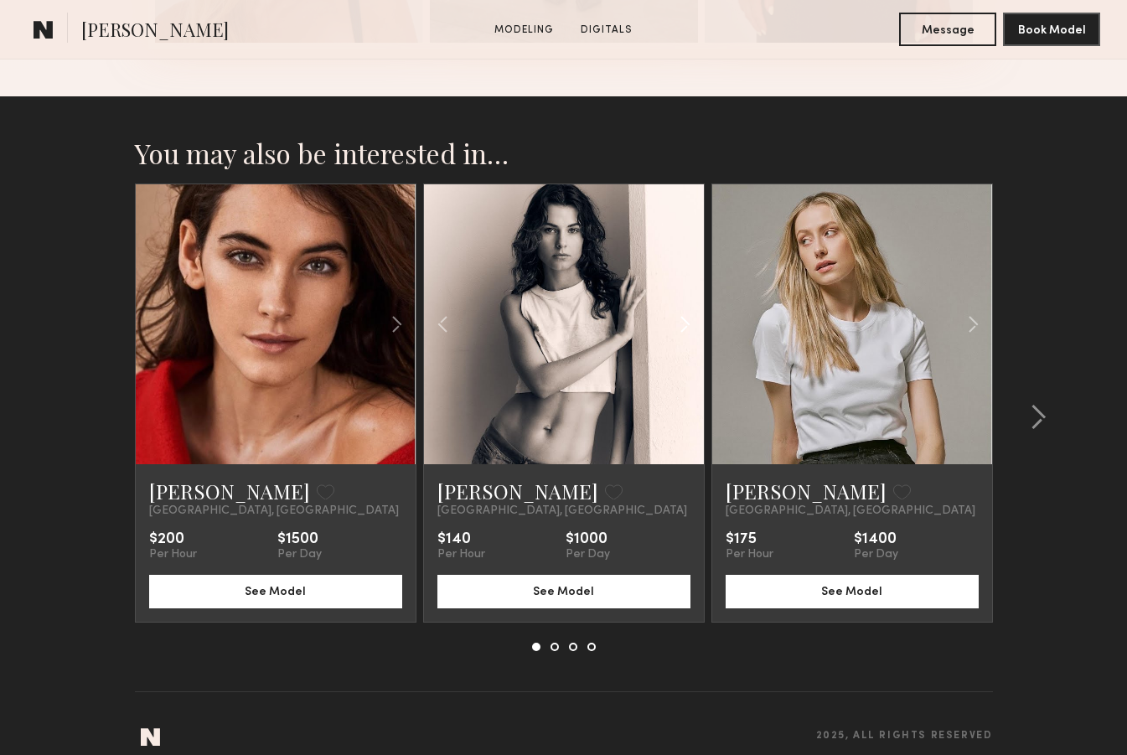
click at [684, 323] on common-icon at bounding box center [685, 324] width 24 height 32
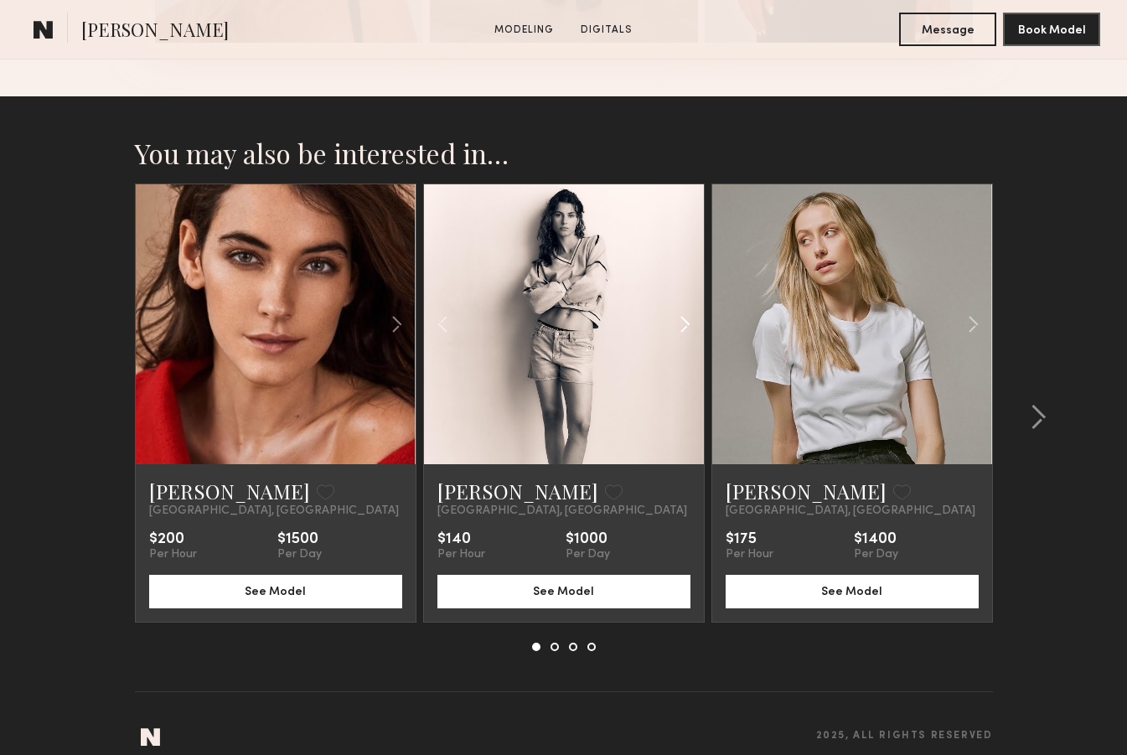
click at [684, 323] on common-icon at bounding box center [685, 324] width 24 height 32
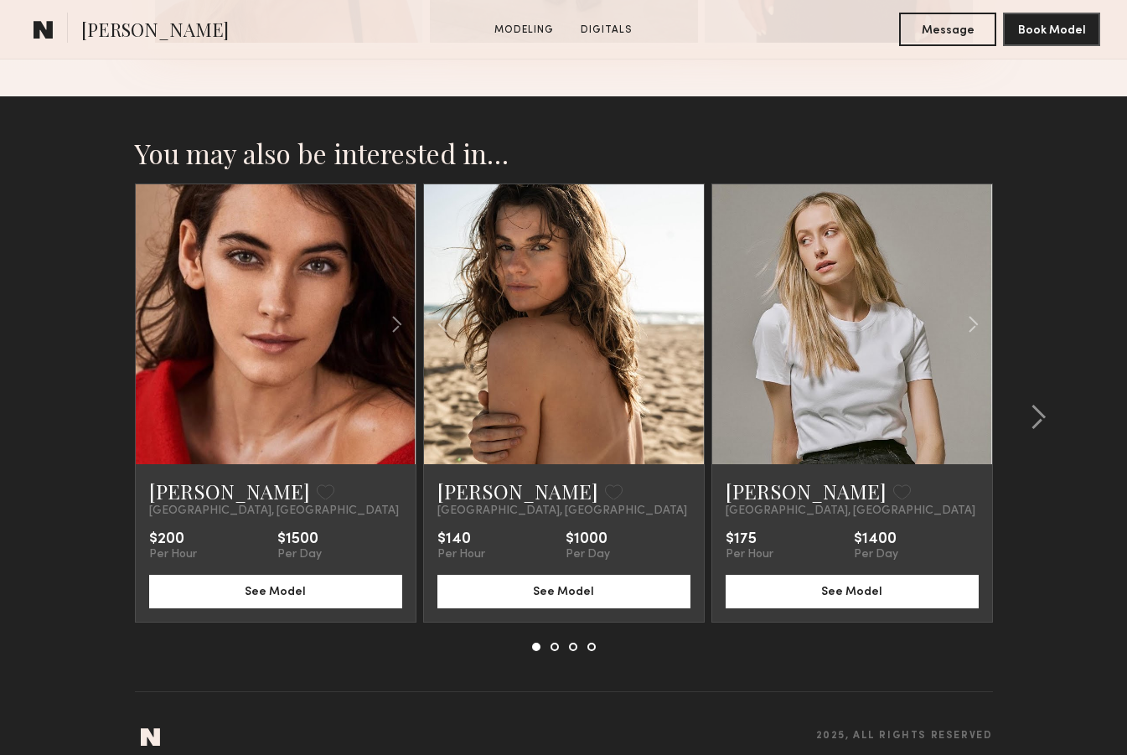
click at [684, 323] on div at bounding box center [564, 324] width 280 height 280
